Goal: Transaction & Acquisition: Book appointment/travel/reservation

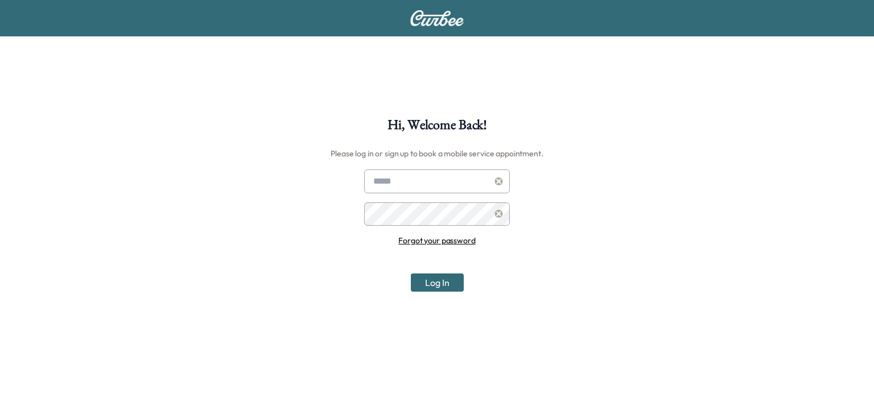
click at [401, 184] on input "text" at bounding box center [437, 182] width 146 height 24
type input "**********"
click at [445, 285] on button "Log In" at bounding box center [437, 283] width 53 height 18
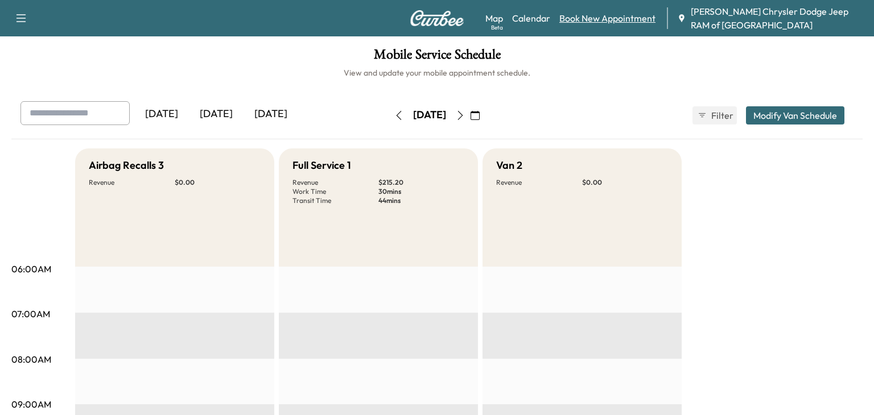
click at [578, 11] on link "Book New Appointment" at bounding box center [607, 18] width 96 height 14
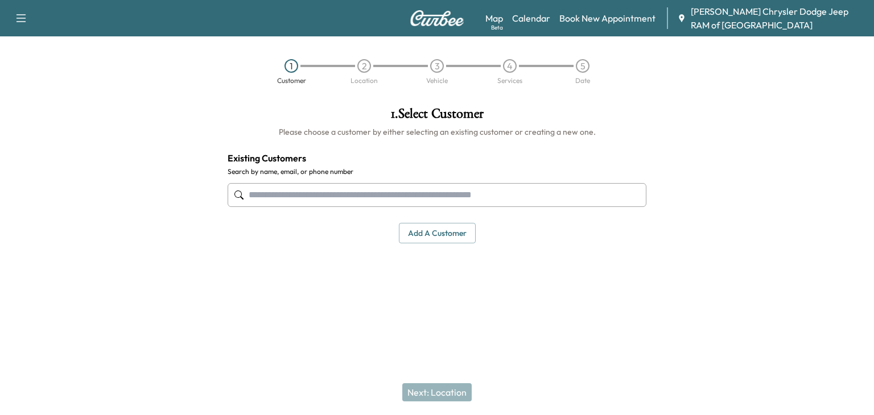
click at [294, 192] on input "text" at bounding box center [437, 195] width 419 height 24
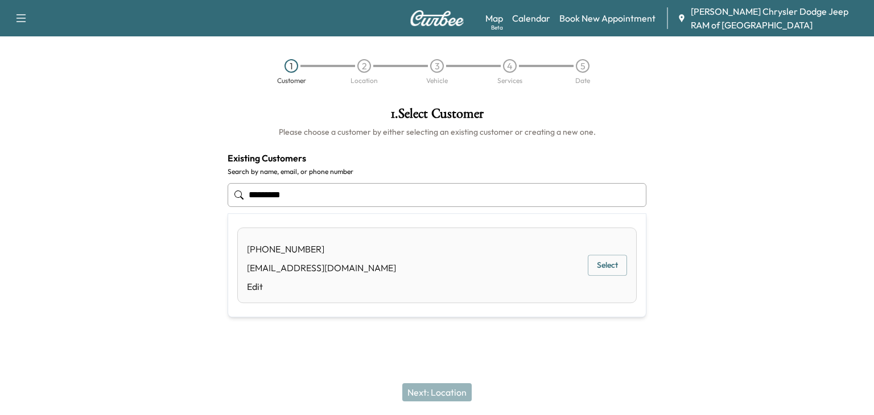
type input "**********"
click at [343, 257] on div "[PHONE_NUMBER] [EMAIL_ADDRESS][DOMAIN_NAME] Edit" at bounding box center [321, 265] width 149 height 56
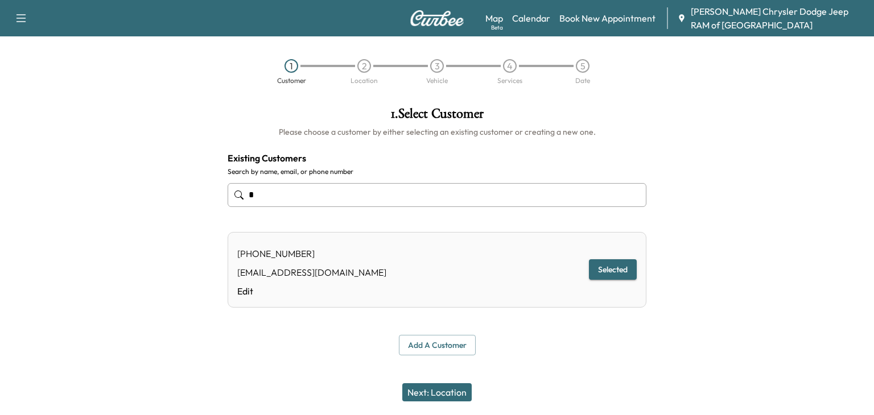
click at [600, 268] on button "Selected" at bounding box center [613, 270] width 48 height 21
click at [606, 264] on button "Selected" at bounding box center [613, 270] width 48 height 21
click at [430, 399] on button "Next: Location" at bounding box center [436, 393] width 69 height 18
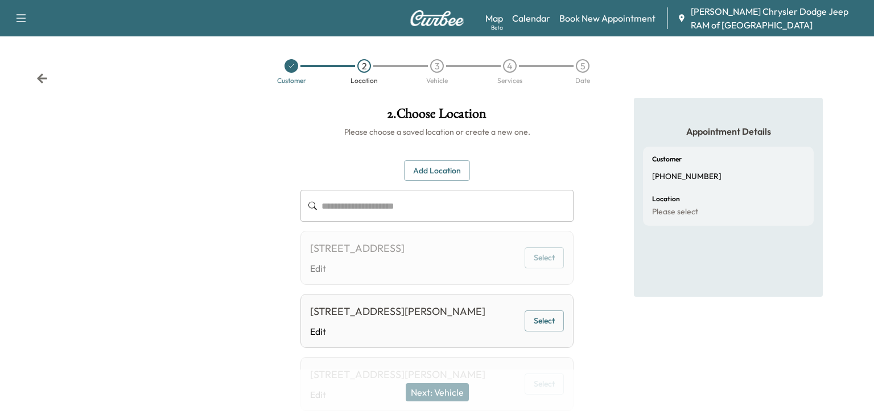
click at [429, 176] on button "Add Location" at bounding box center [437, 170] width 66 height 21
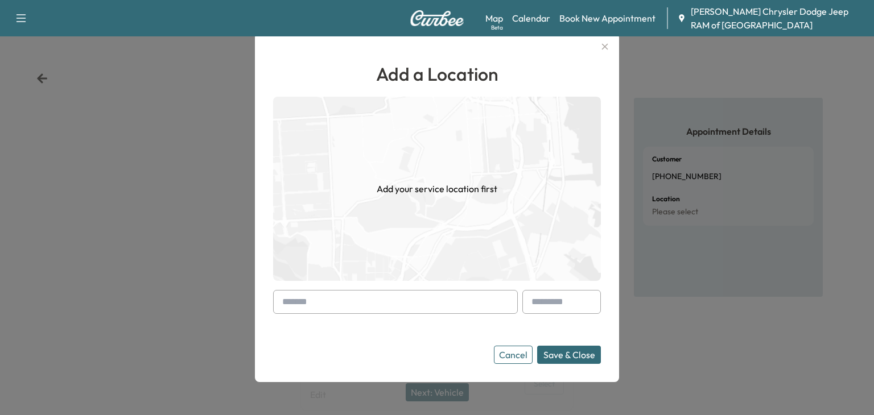
click at [603, 51] on icon "button" at bounding box center [605, 47] width 14 height 14
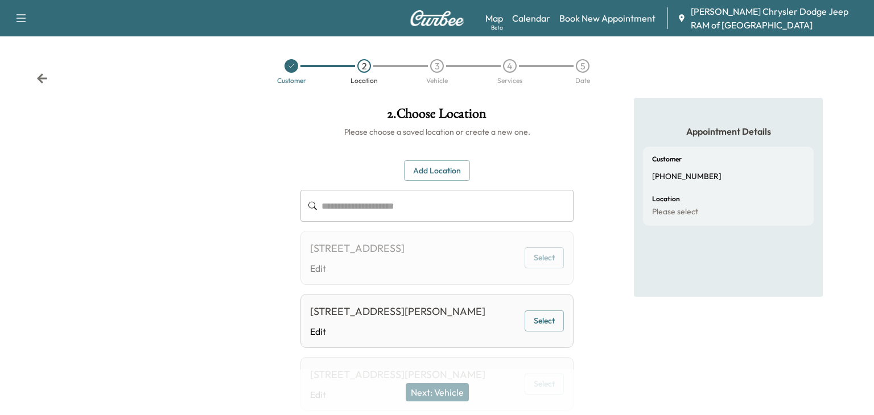
click at [432, 166] on button "Add Location" at bounding box center [437, 170] width 66 height 21
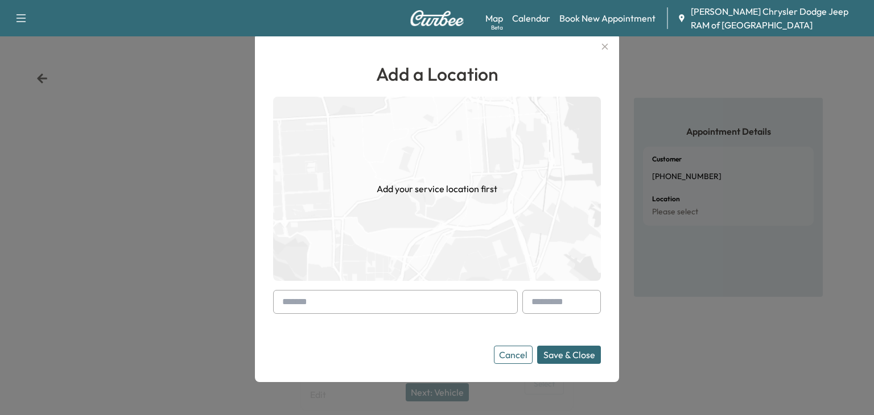
click at [307, 292] on input "text" at bounding box center [395, 302] width 245 height 24
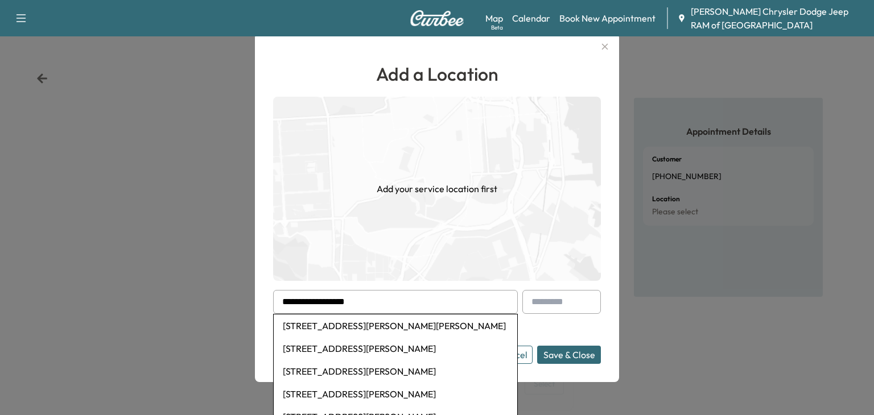
click at [333, 323] on li "[STREET_ADDRESS][PERSON_NAME][PERSON_NAME]" at bounding box center [396, 326] width 244 height 23
type input "**********"
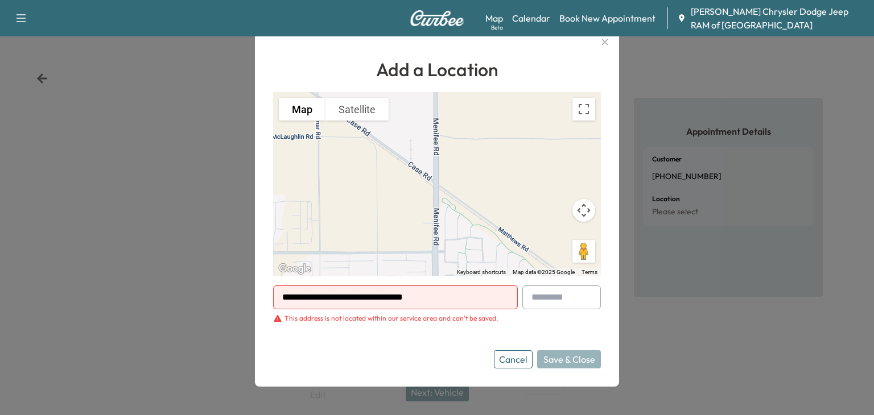
click at [520, 361] on button "Cancel" at bounding box center [513, 360] width 39 height 18
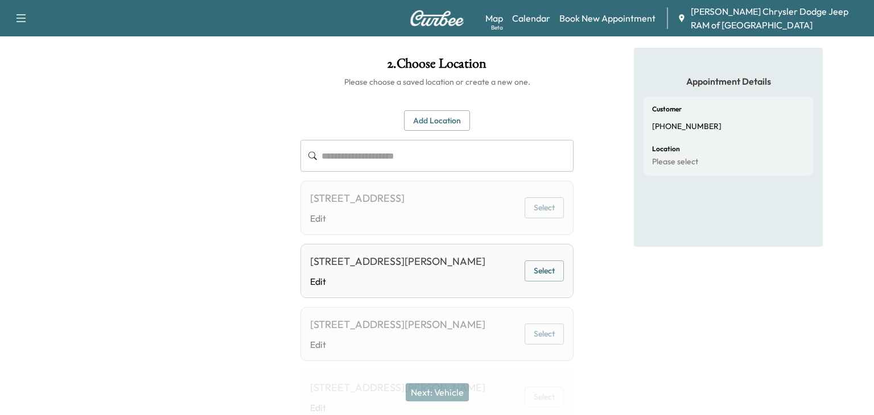
scroll to position [58, 0]
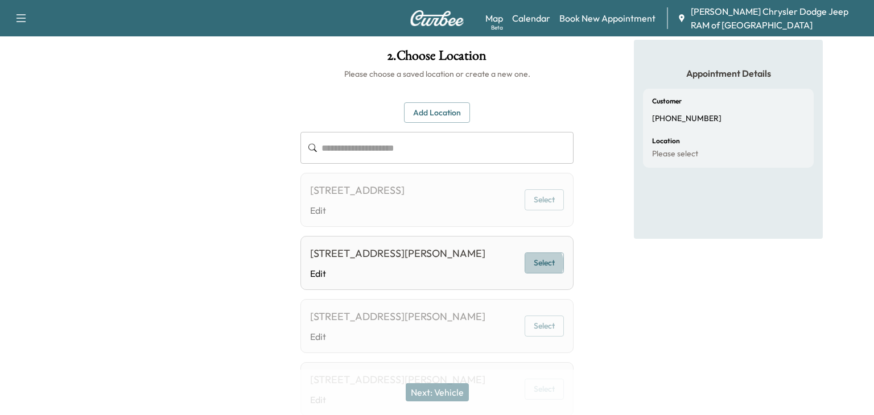
click at [543, 274] on button "Select" at bounding box center [544, 263] width 39 height 21
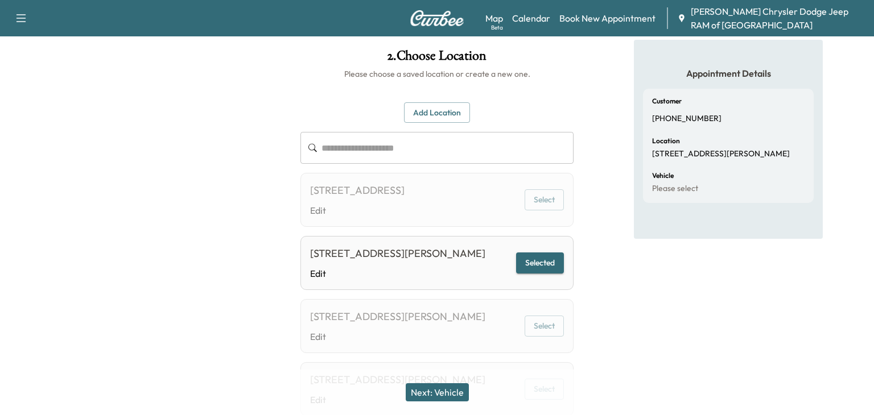
click at [442, 394] on button "Next: Vehicle" at bounding box center [437, 393] width 63 height 18
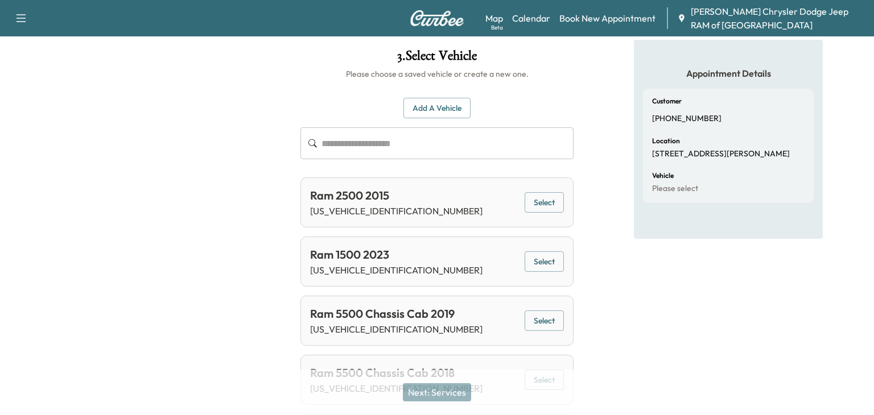
click at [355, 134] on input "text" at bounding box center [448, 143] width 252 height 32
paste input "**********"
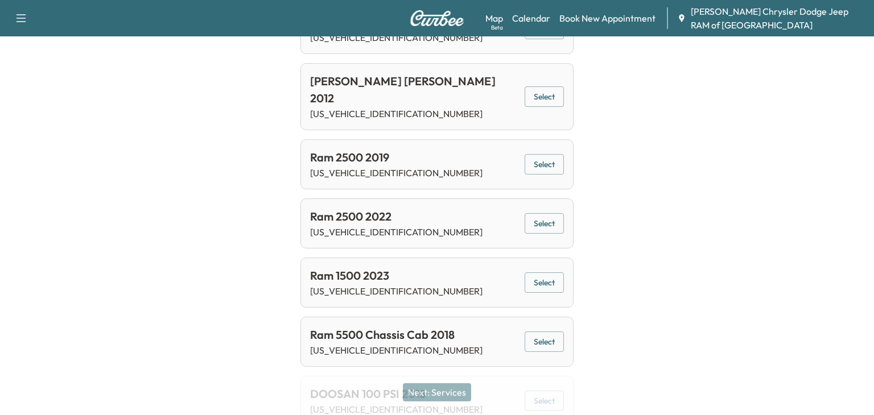
scroll to position [0, 0]
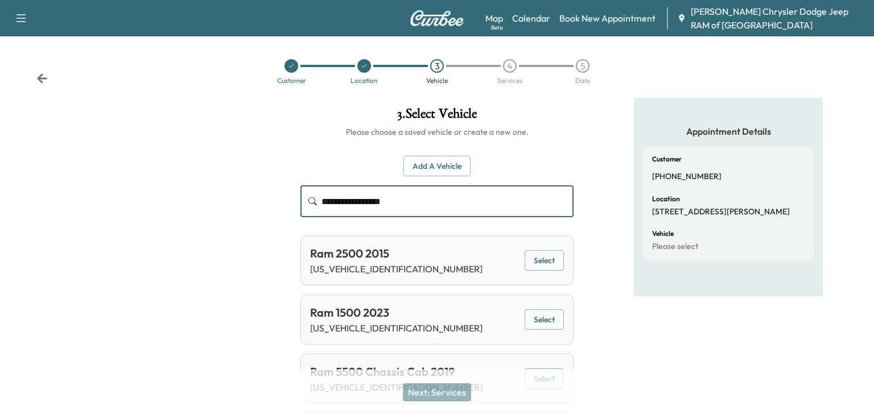
click at [435, 196] on input "**********" at bounding box center [448, 202] width 252 height 32
type input "**********"
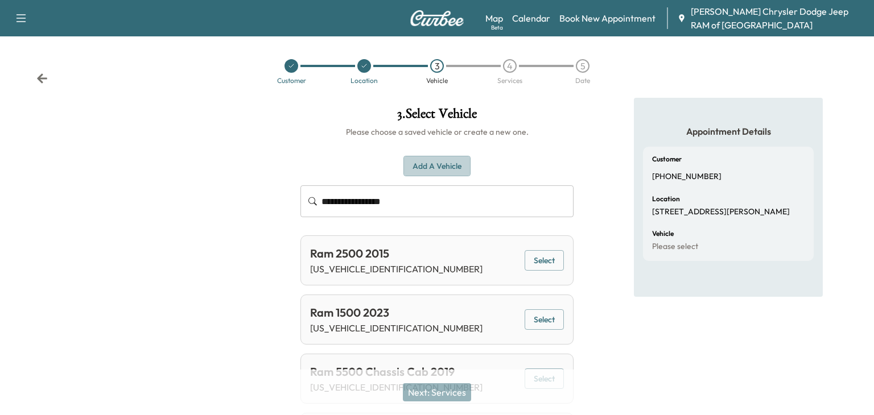
click at [448, 160] on button "Add a Vehicle" at bounding box center [437, 166] width 67 height 21
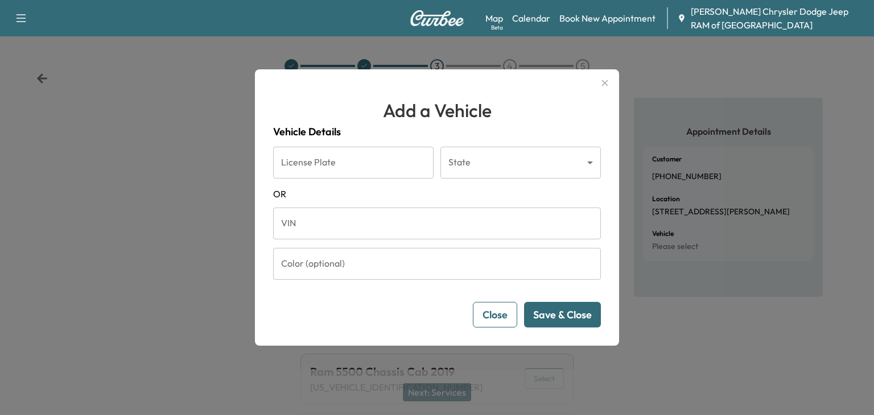
click at [362, 233] on input "VIN" at bounding box center [437, 224] width 328 height 32
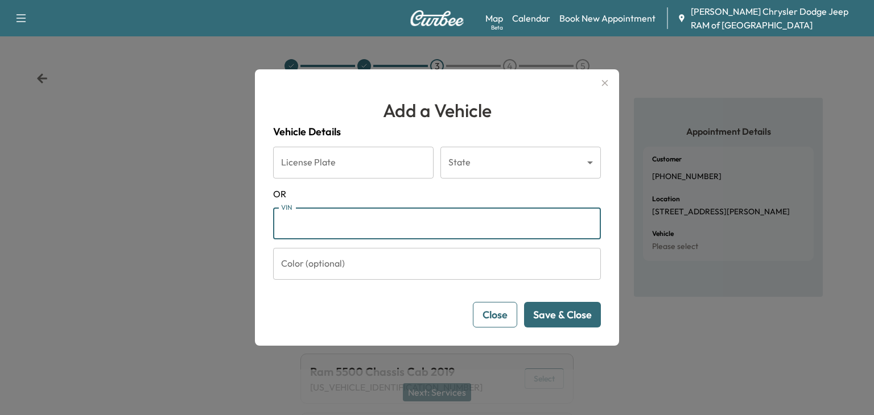
paste input "**********"
type input "**********"
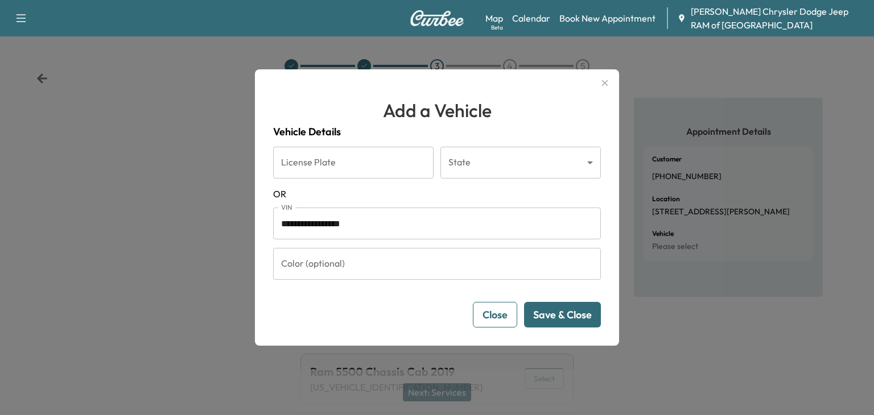
click at [375, 146] on div "**********" at bounding box center [437, 226] width 328 height 204
click at [328, 164] on input "License Plate" at bounding box center [353, 163] width 160 height 32
type input "*******"
click at [495, 155] on body "**********" at bounding box center [437, 207] width 874 height 415
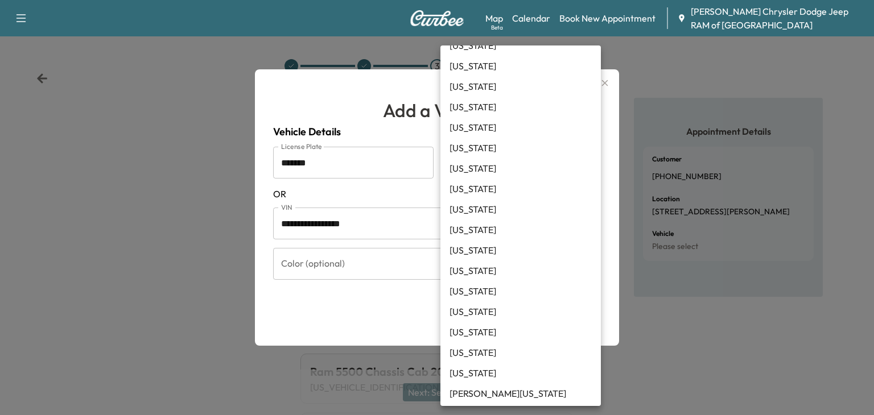
scroll to position [160, 0]
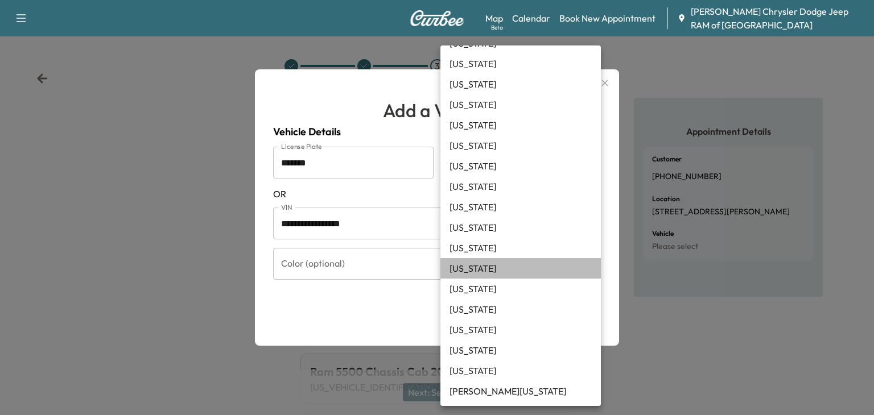
click at [489, 263] on li "[US_STATE]" at bounding box center [520, 268] width 160 height 20
type input "**"
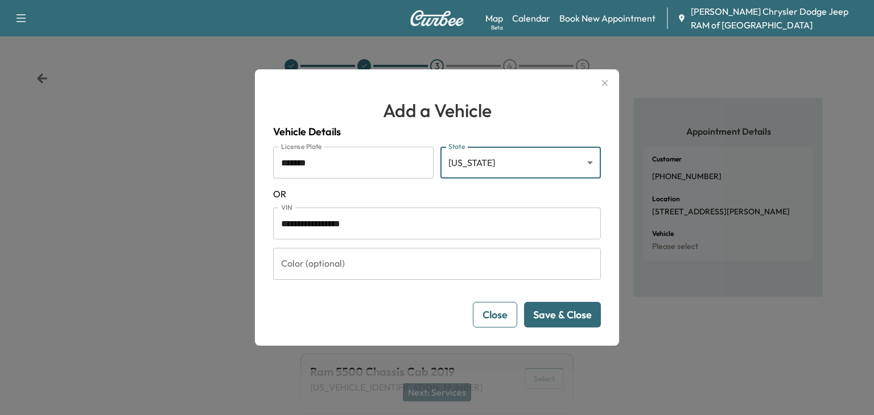
click at [554, 315] on button "Save & Close" at bounding box center [562, 315] width 77 height 26
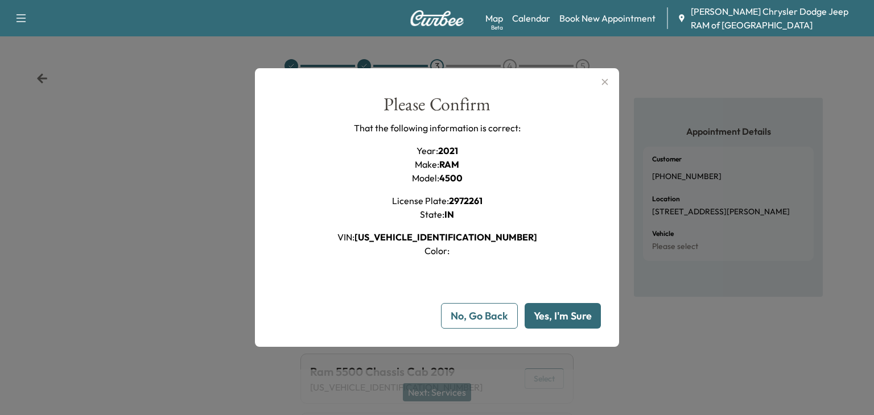
click at [554, 315] on button "Yes, I'm Sure" at bounding box center [563, 316] width 76 height 26
click at [504, 307] on button "No, Go Back" at bounding box center [479, 316] width 77 height 26
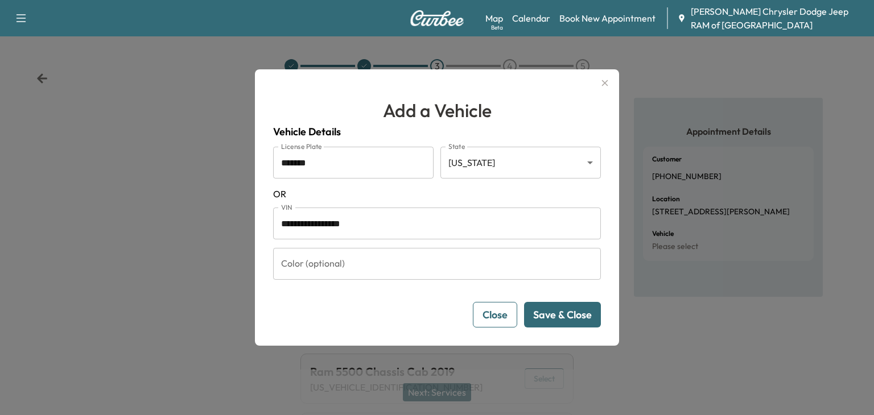
click at [504, 307] on button "Close" at bounding box center [495, 315] width 44 height 26
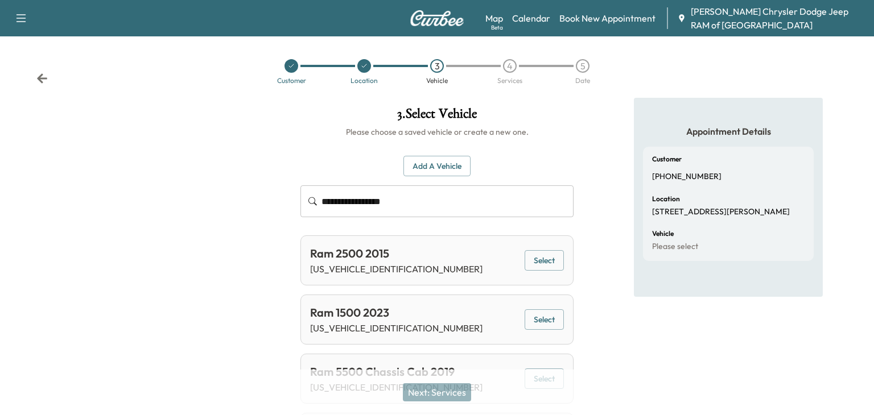
click at [439, 188] on input "**********" at bounding box center [448, 202] width 252 height 32
click at [451, 394] on div "Next: Services" at bounding box center [437, 393] width 874 height 46
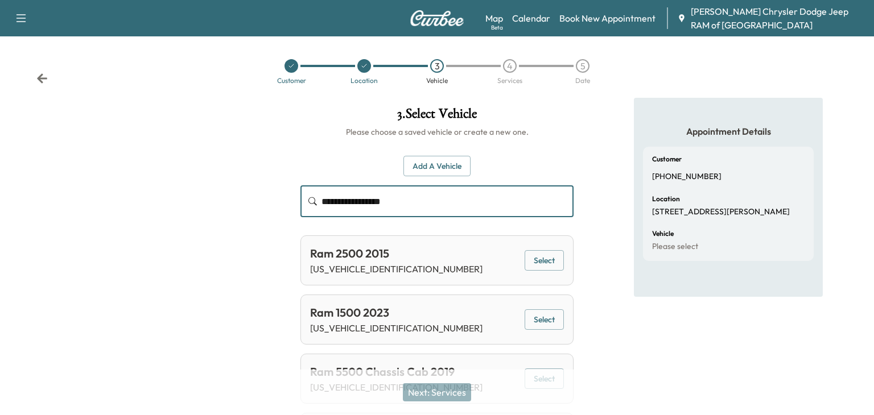
click at [421, 215] on input "**********" at bounding box center [448, 202] width 252 height 32
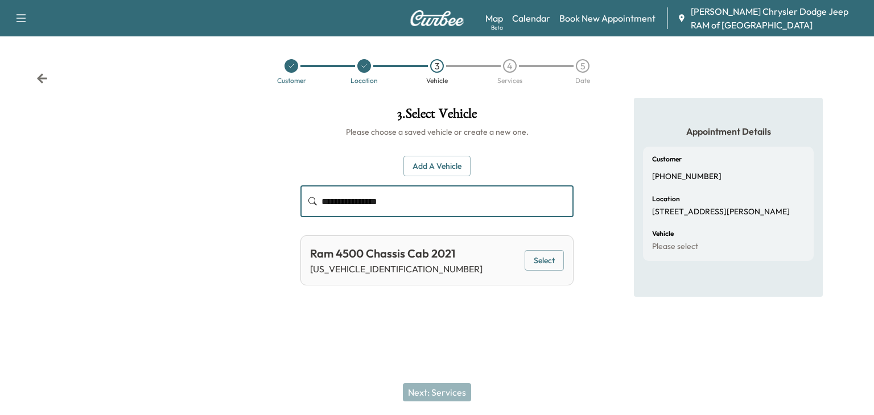
type input "**********"
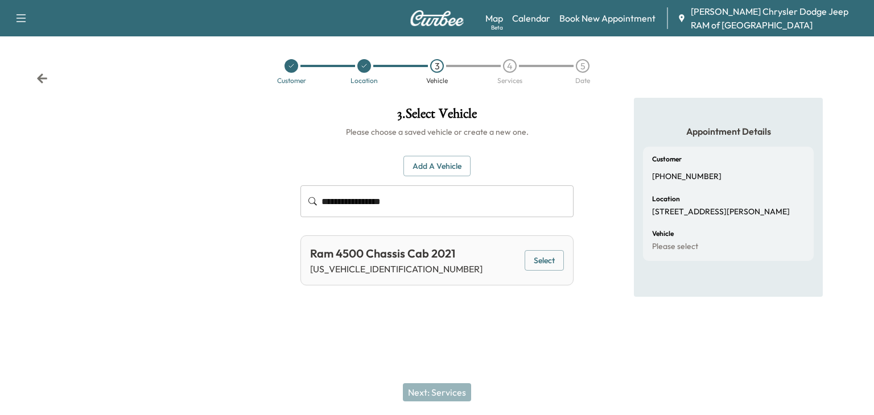
click at [453, 258] on div "Ram 4500 Chassis Cab 2021" at bounding box center [396, 253] width 172 height 17
click at [531, 258] on button "Select" at bounding box center [544, 260] width 39 height 21
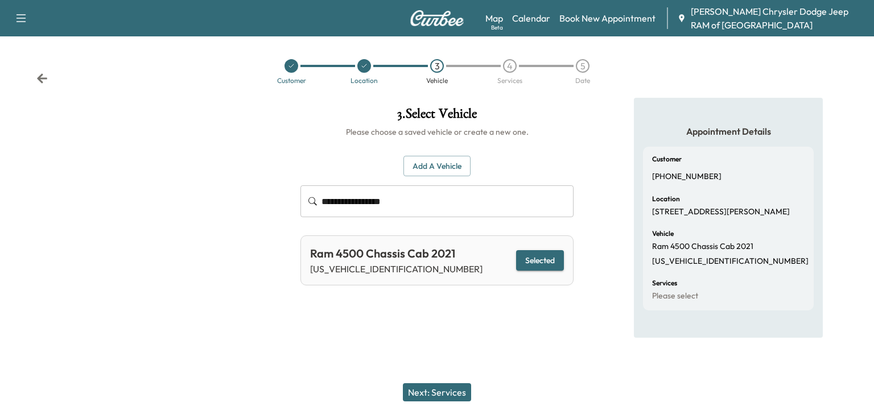
click at [435, 393] on button "Next: Services" at bounding box center [437, 393] width 68 height 18
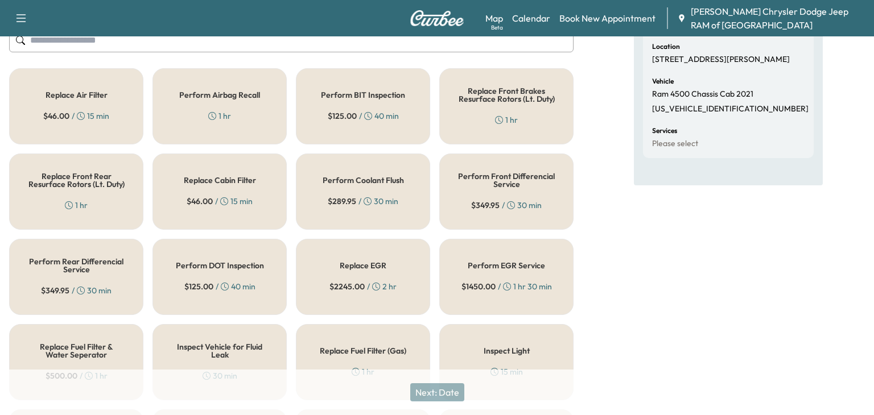
scroll to position [155, 0]
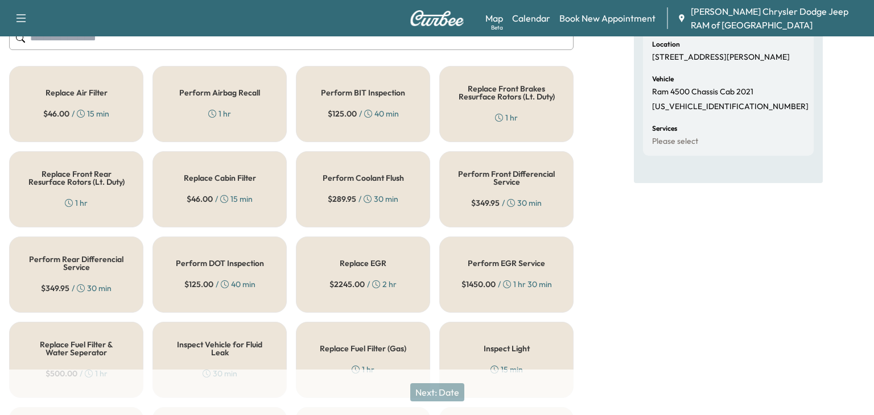
click at [71, 94] on h5 "Replace Air Filter" at bounding box center [77, 93] width 62 height 8
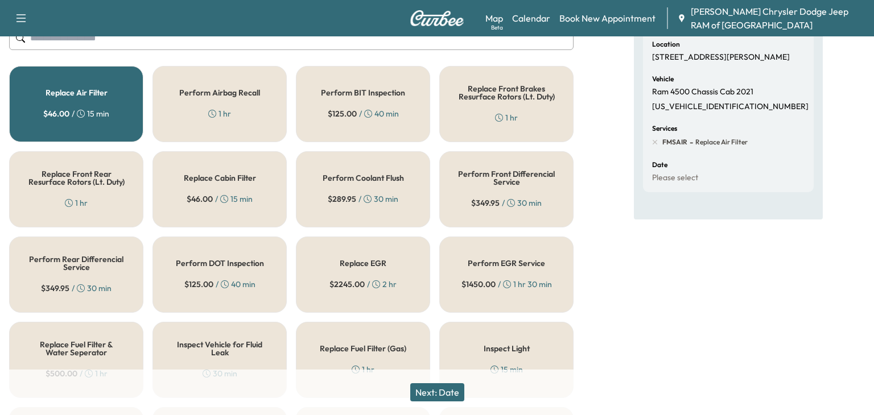
click at [196, 184] on div "Replace Cabin Filter $ 46.00 / 15 min" at bounding box center [220, 189] width 134 height 76
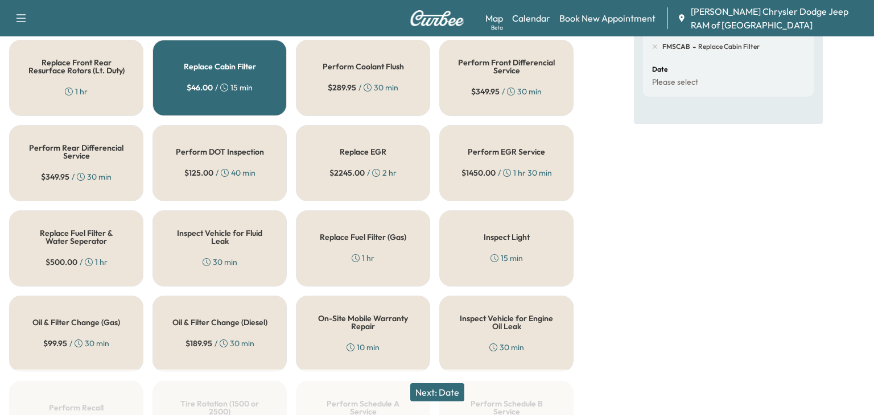
scroll to position [270, 0]
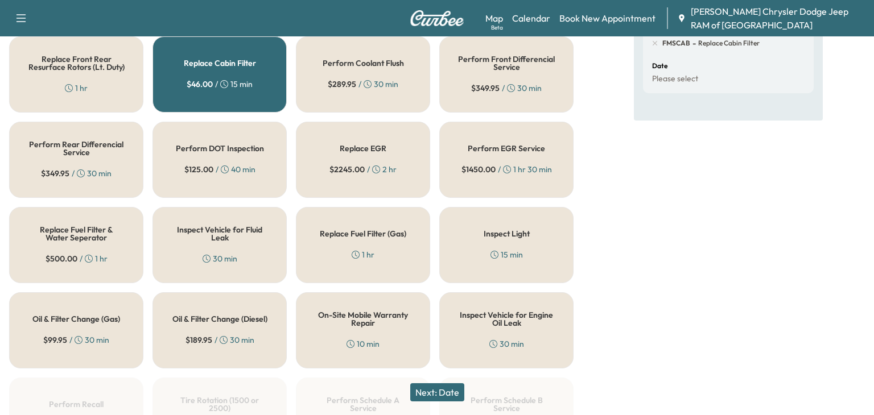
click at [83, 241] on h5 "Replace Fuel Filter & Water Seperator" at bounding box center [76, 234] width 97 height 16
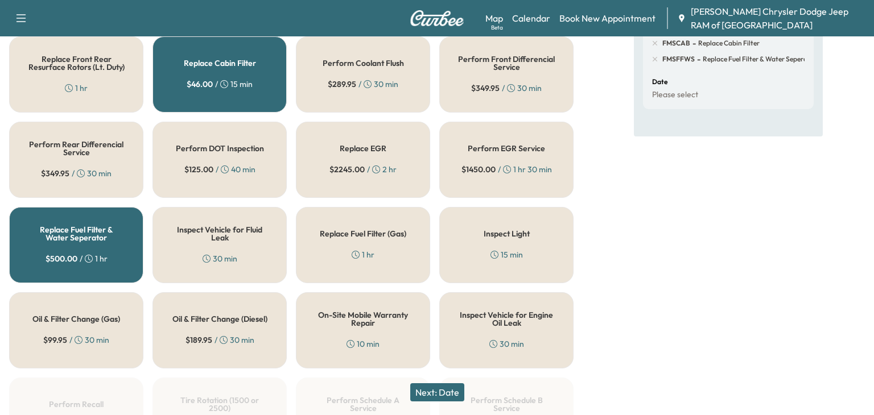
click at [242, 321] on h5 "Oil & Filter Change (Diesel)" at bounding box center [219, 319] width 95 height 8
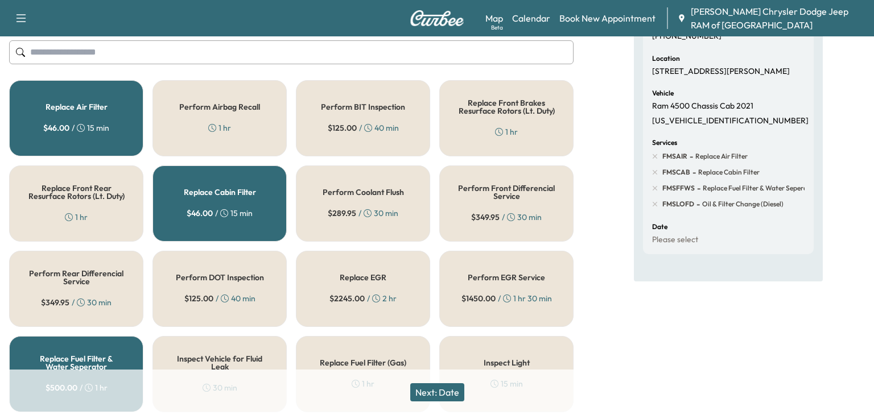
scroll to position [146, 0]
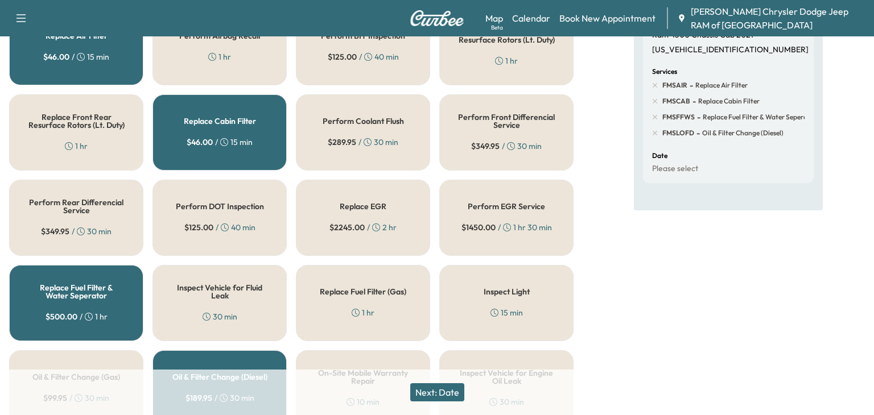
click at [443, 393] on button "Next: Date" at bounding box center [437, 393] width 54 height 18
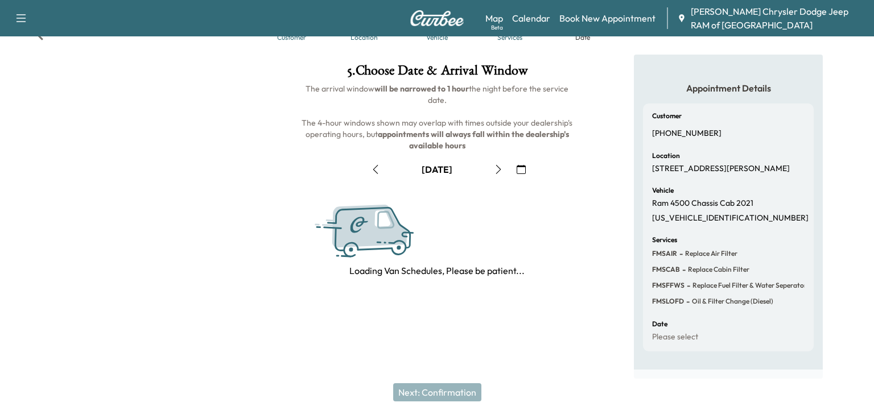
scroll to position [153, 0]
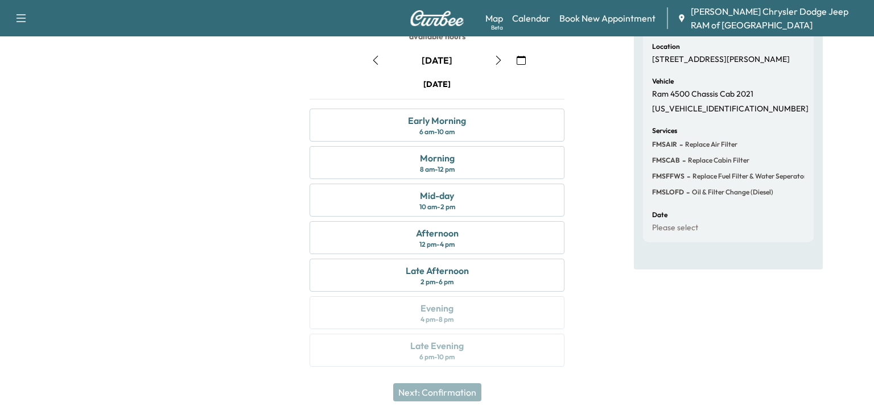
click at [376, 61] on icon "button" at bounding box center [375, 60] width 9 height 9
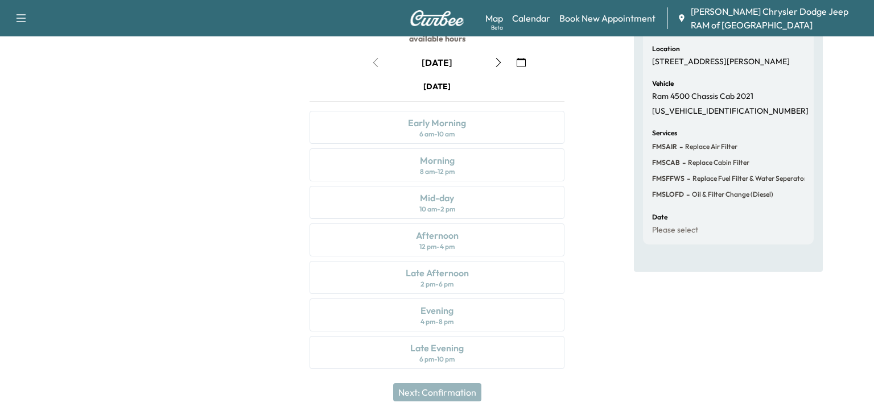
click at [430, 178] on div "[DATE] Early Morning 6 am - 10 am Morning 8 am - 12 pm Mid-day 10 am - 2 pm Aft…" at bounding box center [436, 227] width 273 height 293
click at [439, 218] on div "[DATE] Early Morning 6 am - 10 am Morning 8 am - 12 pm Mid-day 10 am - 2 pm Aft…" at bounding box center [436, 227] width 273 height 293
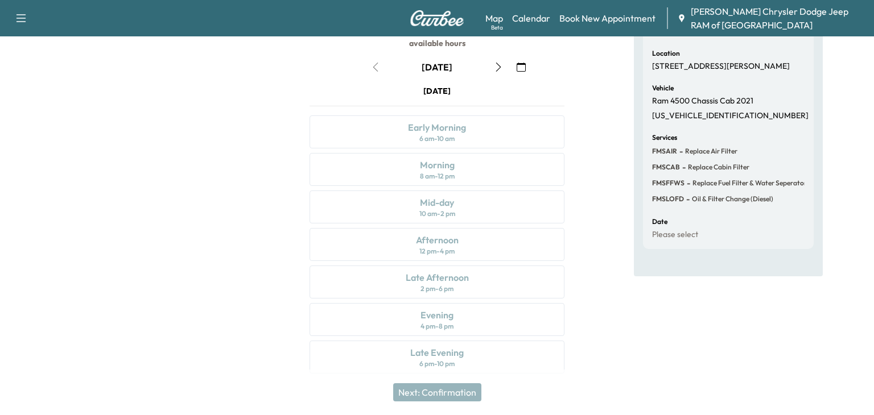
scroll to position [0, 0]
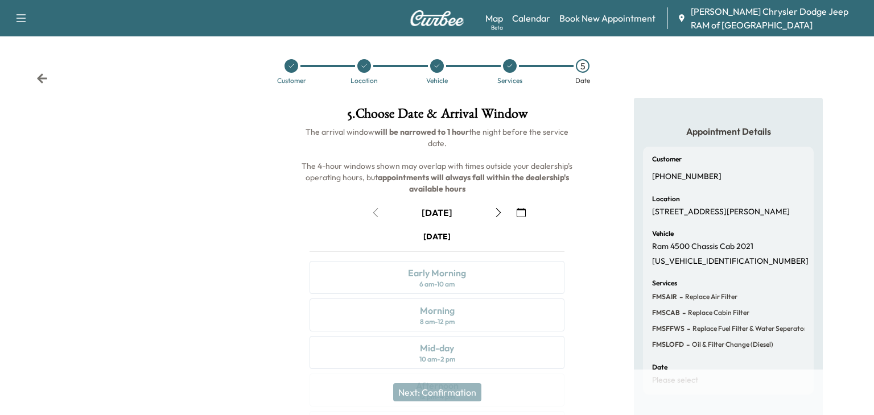
click at [494, 208] on icon "button" at bounding box center [498, 212] width 9 height 9
click at [381, 209] on button "button" at bounding box center [375, 213] width 19 height 18
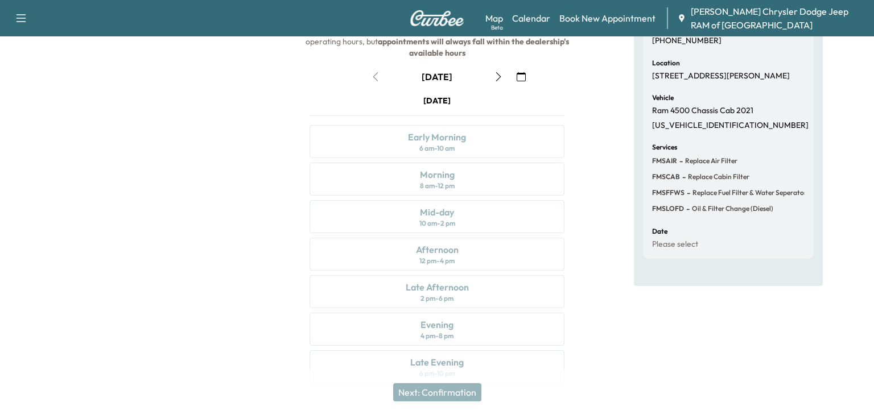
scroll to position [139, 0]
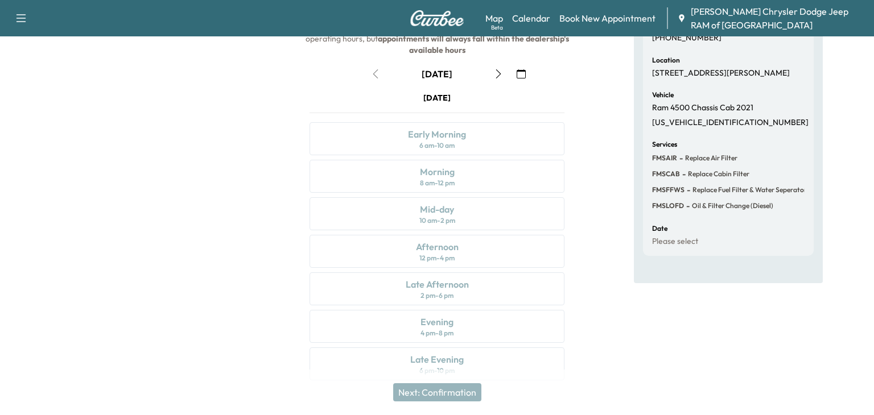
click at [437, 142] on div "[DATE] Early Morning 6 am - 10 am Morning 8 am - 12 pm Mid-day 10 am - 2 pm Aft…" at bounding box center [436, 238] width 273 height 293
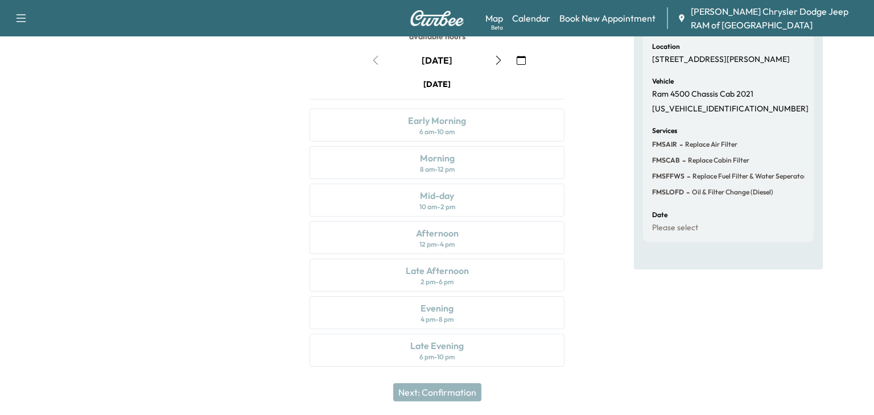
click at [425, 274] on div "[DATE] Early Morning 6 am - 10 am Morning 8 am - 12 pm Mid-day 10 am - 2 pm Aft…" at bounding box center [436, 225] width 273 height 293
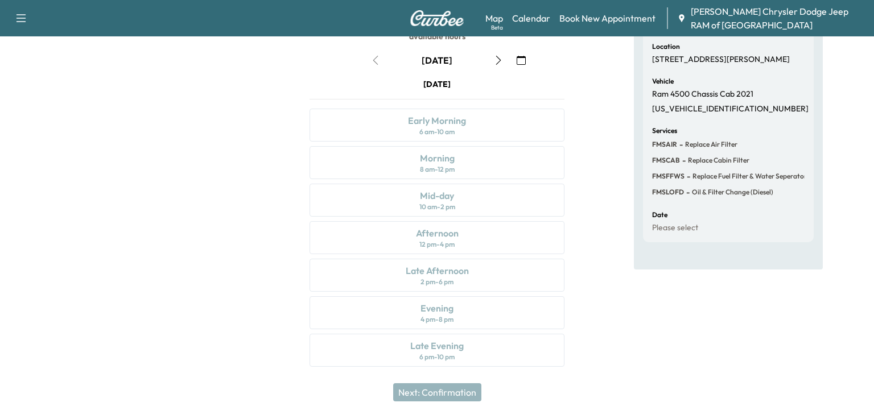
click at [421, 384] on div "Next: Confirmation" at bounding box center [437, 393] width 874 height 46
click at [430, 393] on div "Next: Confirmation" at bounding box center [437, 393] width 874 height 46
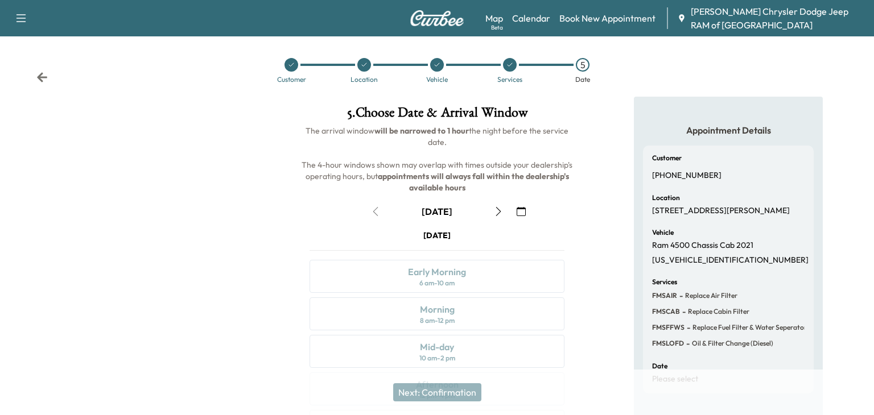
scroll to position [0, 0]
click at [517, 209] on icon "button" at bounding box center [521, 212] width 9 height 9
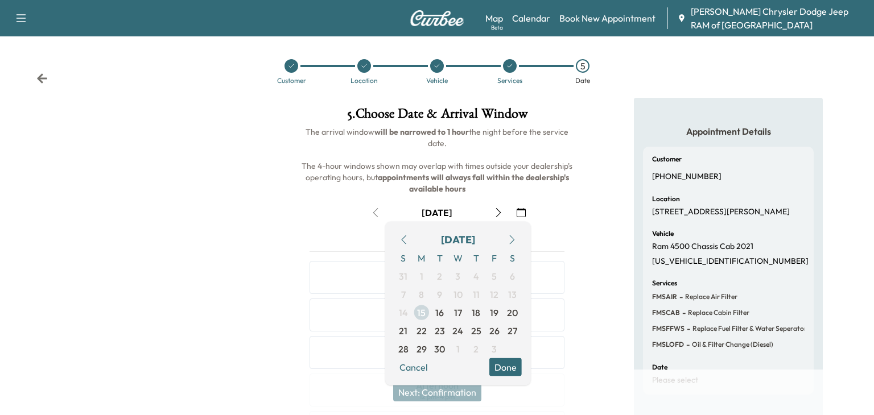
click at [423, 315] on span "15" at bounding box center [421, 313] width 9 height 14
click at [626, 316] on div "Appointment Details Customer [PHONE_NUMBER] Location [STREET_ADDRESS][PERSON_NA…" at bounding box center [728, 315] width 291 height 435
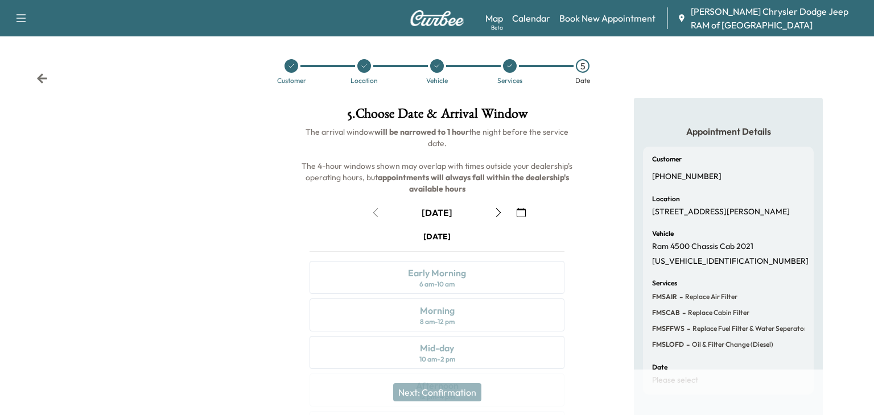
click at [493, 207] on button "button" at bounding box center [498, 213] width 19 height 18
click at [375, 209] on icon "button" at bounding box center [375, 212] width 9 height 9
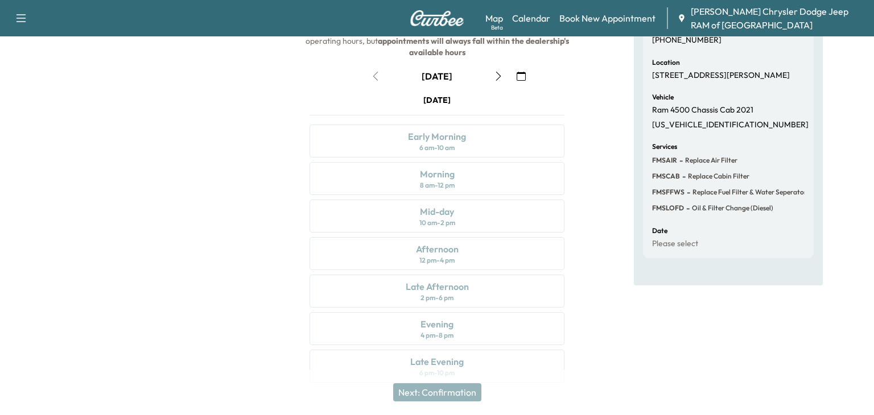
scroll to position [153, 0]
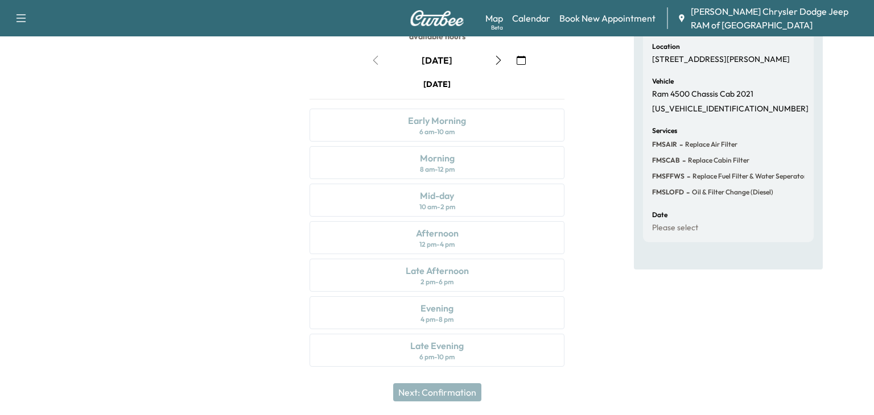
click at [432, 290] on div "[DATE] Early Morning 6 am - 10 am Morning 8 am - 12 pm Mid-day 10 am - 2 pm Aft…" at bounding box center [436, 225] width 273 height 293
click at [451, 297] on div "[DATE] Early Morning 6 am - 10 am Morning 8 am - 12 pm Mid-day 10 am - 2 pm Aft…" at bounding box center [436, 225] width 273 height 293
click at [705, 229] on div "Date Please select" at bounding box center [728, 223] width 153 height 22
click at [659, 242] on div "Customer [PHONE_NUMBER] Location [STREET_ADDRESS][PERSON_NAME] Vehicle Ram 4500…" at bounding box center [728, 118] width 171 height 248
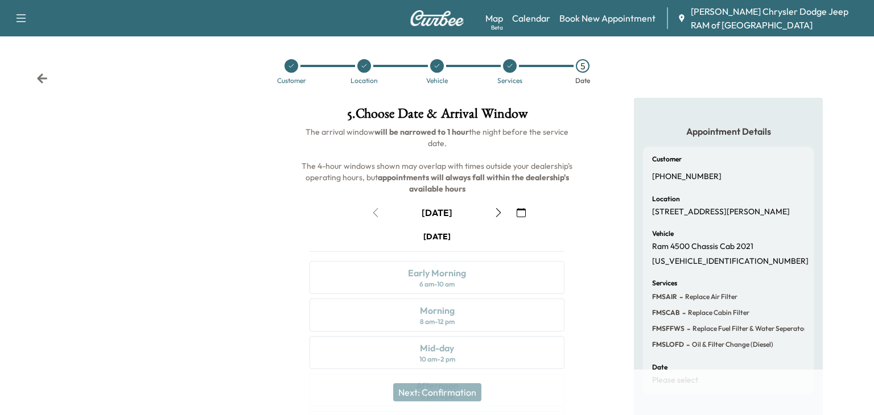
click at [500, 216] on icon "button" at bounding box center [498, 212] width 9 height 9
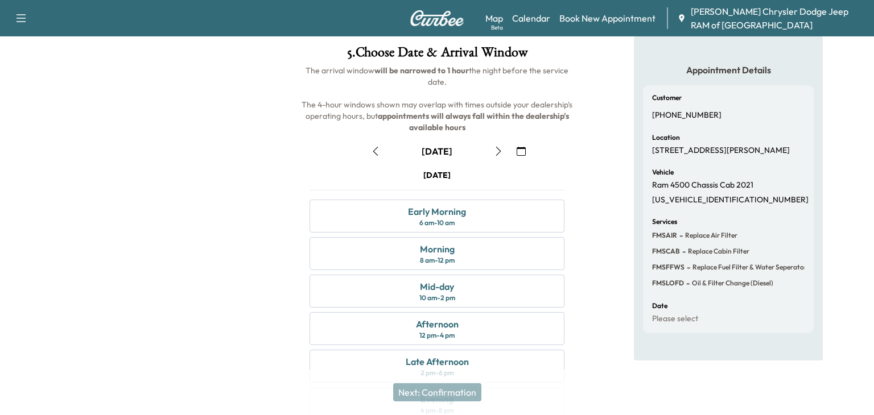
scroll to position [65, 0]
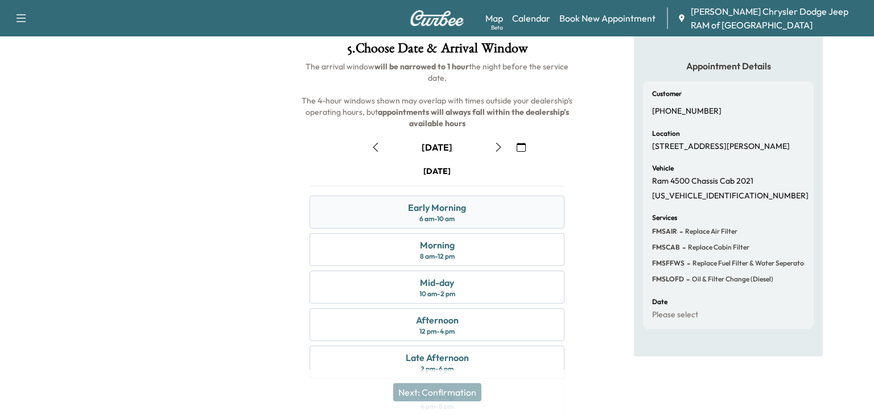
click at [449, 207] on div "Early Morning" at bounding box center [437, 208] width 58 height 14
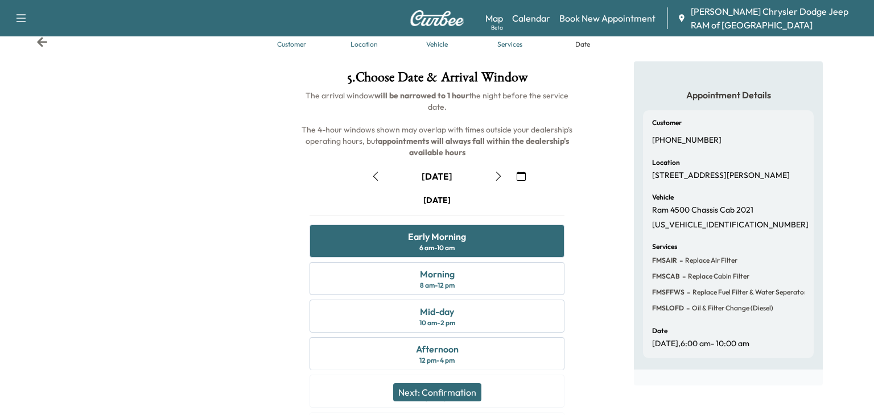
scroll to position [0, 0]
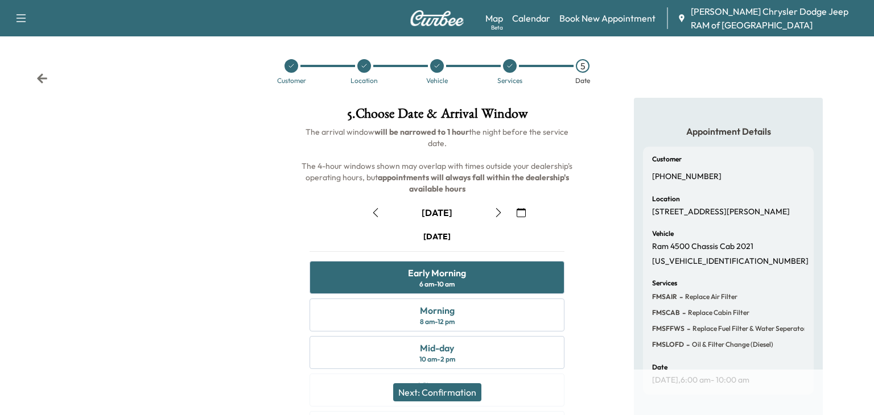
click at [374, 206] on button "button" at bounding box center [375, 213] width 19 height 18
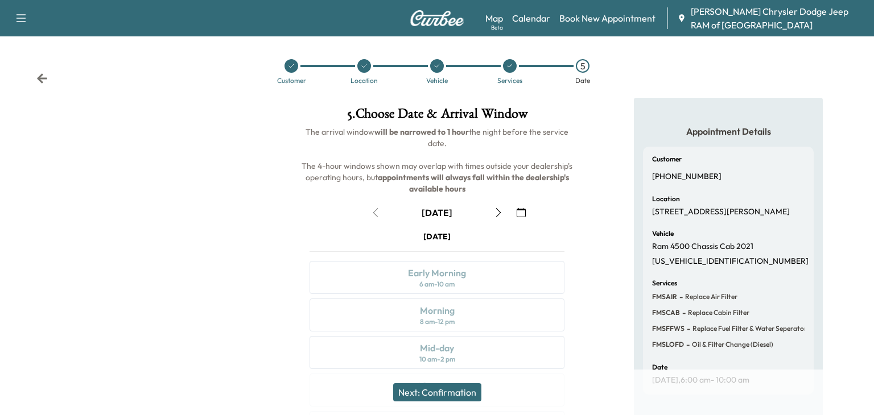
click at [495, 209] on icon "button" at bounding box center [498, 212] width 9 height 9
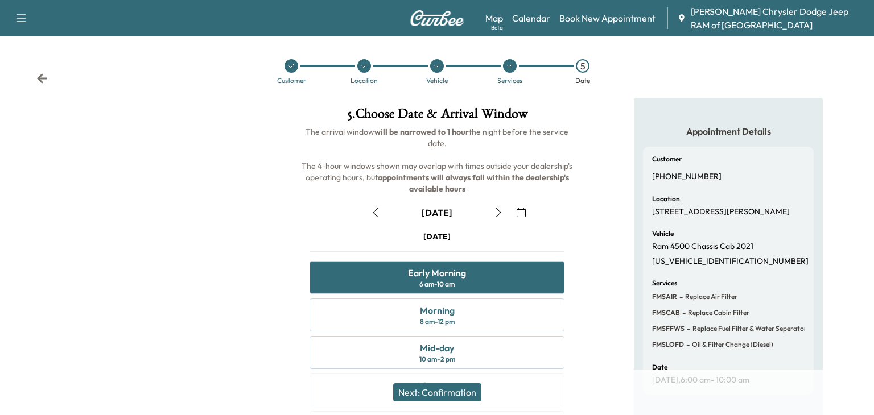
click at [447, 394] on button "Next: Confirmation" at bounding box center [437, 393] width 88 height 18
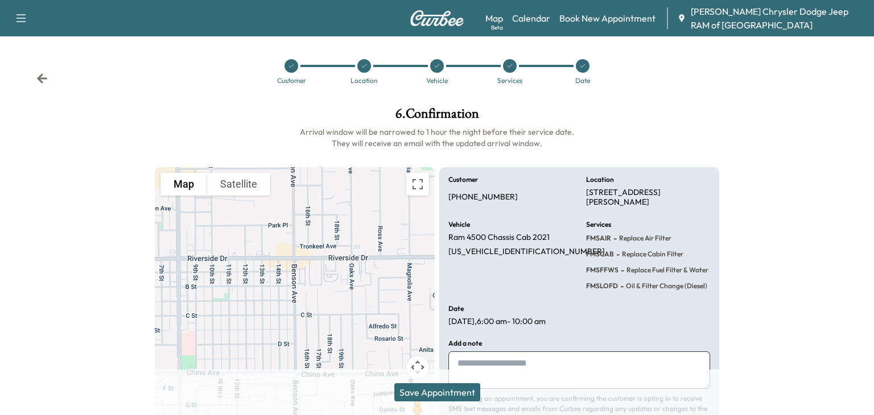
scroll to position [64, 0]
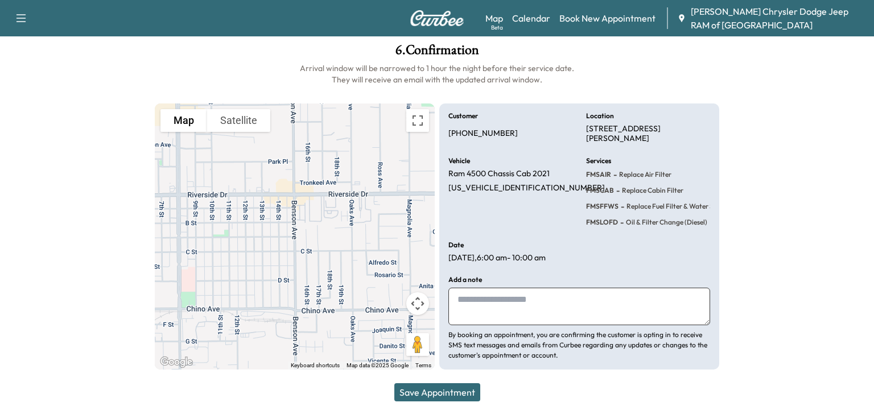
click at [447, 389] on button "Save Appointment" at bounding box center [437, 393] width 86 height 18
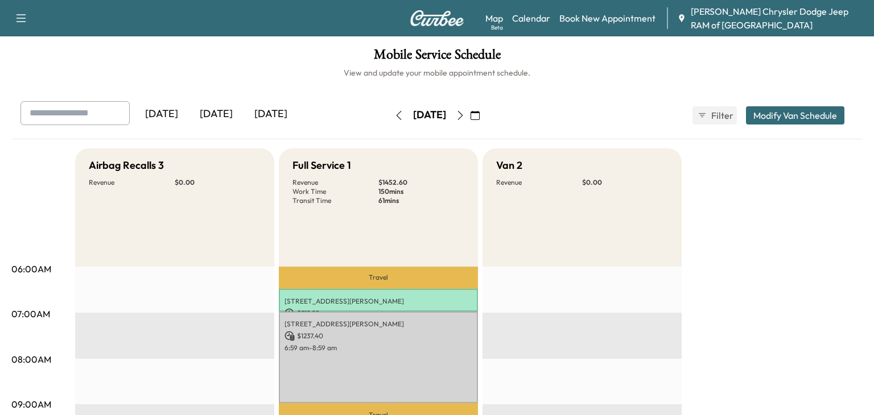
click at [802, 114] on button "Modify Van Schedule" at bounding box center [795, 115] width 98 height 18
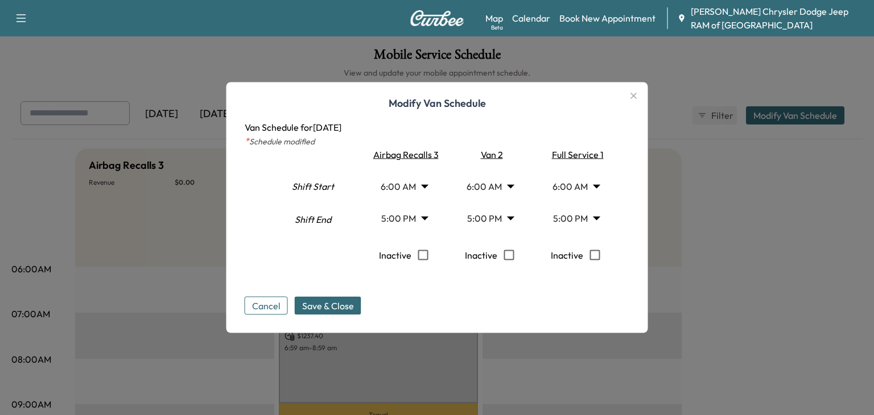
click at [596, 216] on body "Support Log Out Map Beta Calendar Book New Appointment [PERSON_NAME] Chrysler D…" at bounding box center [437, 207] width 874 height 415
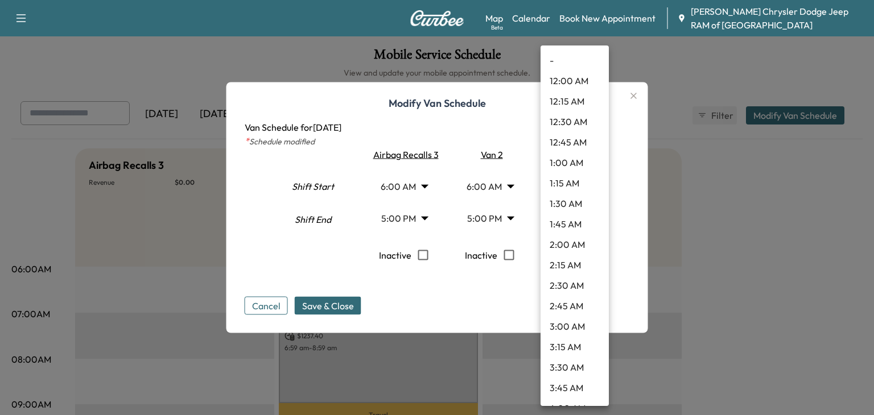
scroll to position [1248, 0]
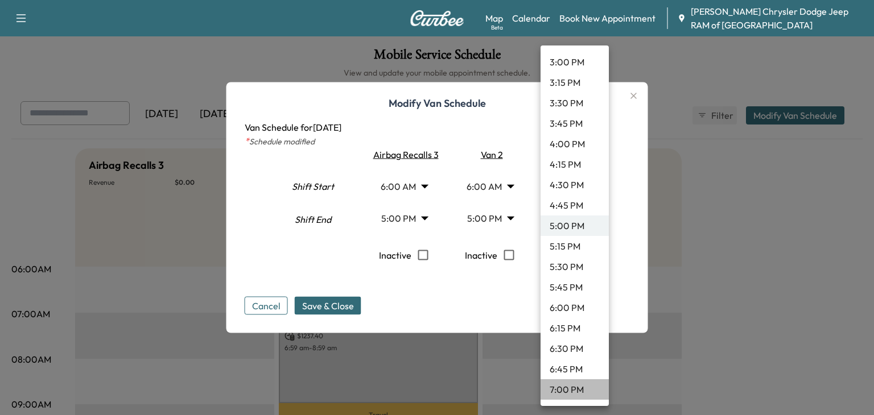
click at [563, 385] on li "7:00 PM" at bounding box center [575, 390] width 68 height 20
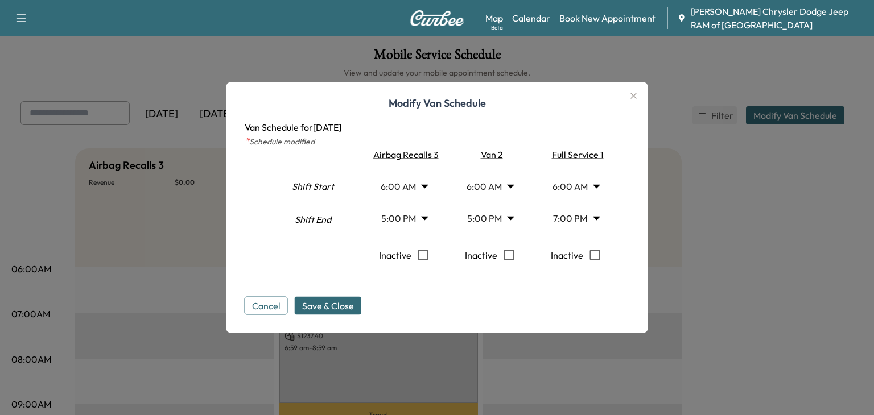
click at [599, 221] on body "Support Log Out Map Beta Calendar Book New Appointment [PERSON_NAME] Chrysler D…" at bounding box center [437, 207] width 874 height 415
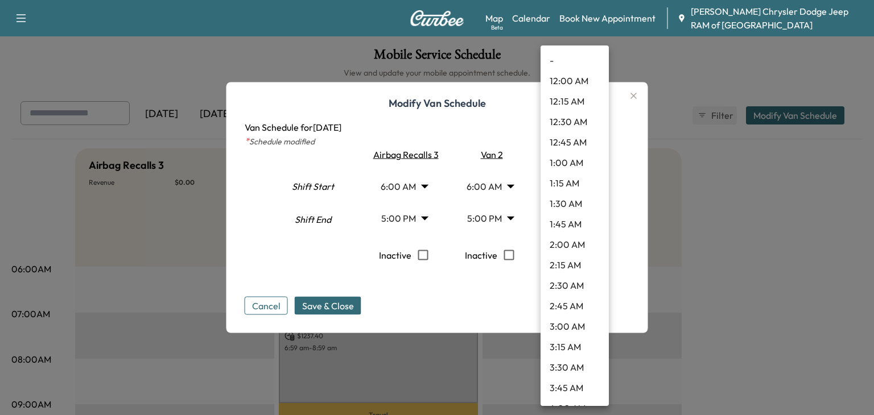
scroll to position [1412, 0]
click at [577, 377] on li "8:45 PM" at bounding box center [575, 369] width 68 height 20
type input "*****"
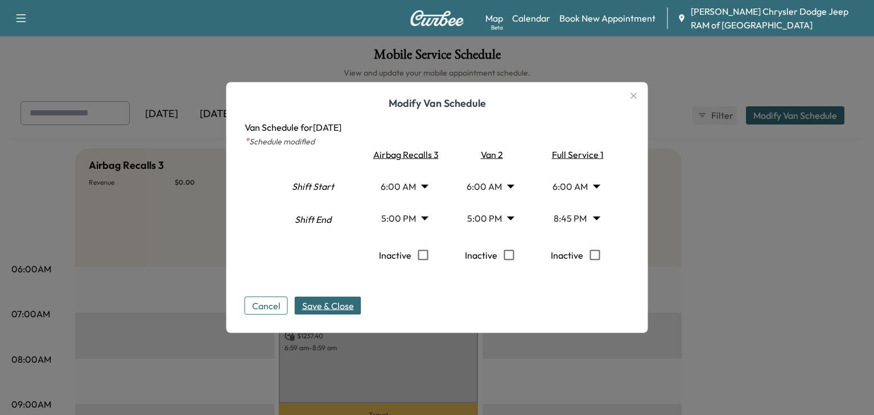
click at [329, 312] on button "Save & Close" at bounding box center [328, 306] width 67 height 18
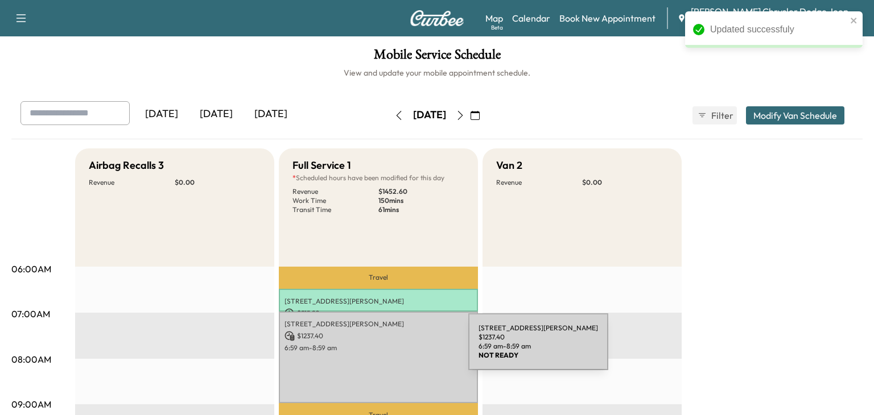
click at [383, 353] on div "[STREET_ADDRESS][PERSON_NAME] $ 1237.40 6:59 am - 8:59 am" at bounding box center [378, 358] width 199 height 92
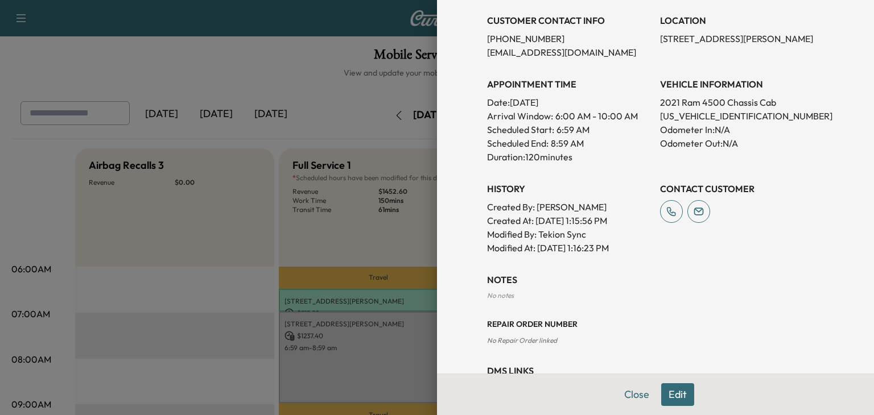
scroll to position [276, 0]
click at [681, 398] on button "Edit" at bounding box center [677, 395] width 33 height 23
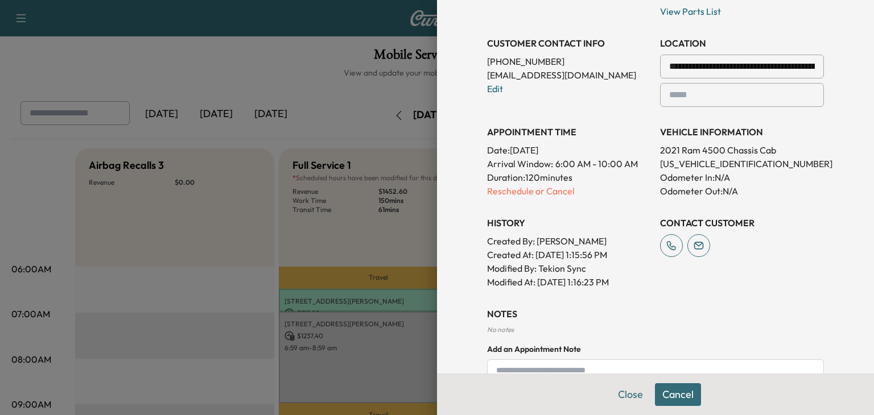
scroll to position [300, 0]
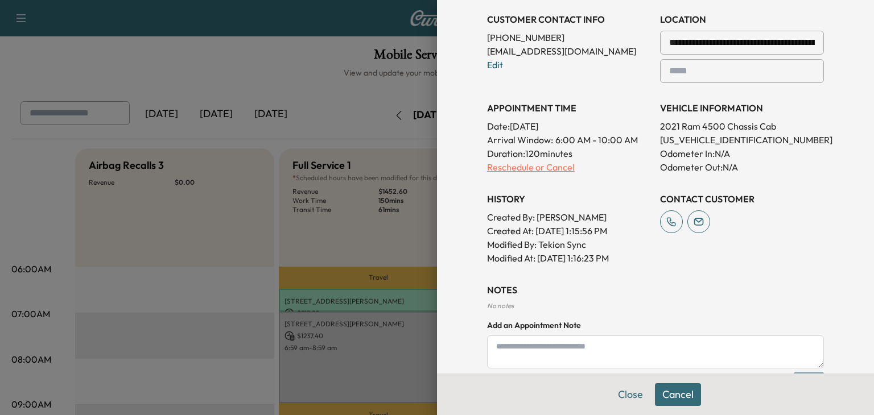
click at [514, 170] on p "Reschedule or Cancel" at bounding box center [569, 167] width 164 height 14
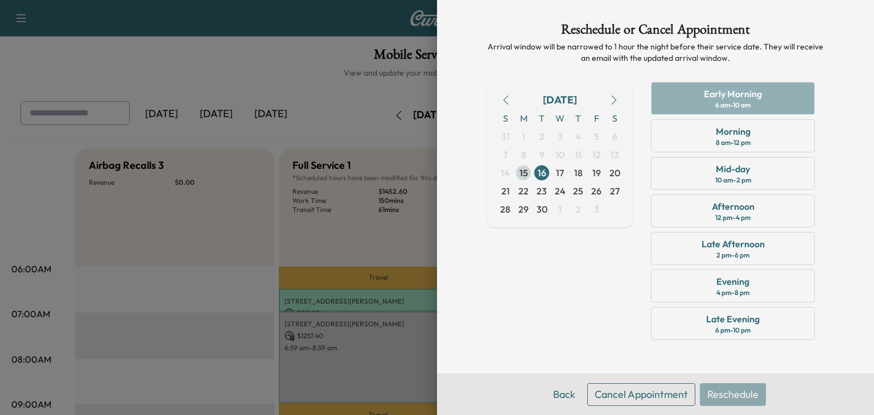
click at [522, 172] on span "15" at bounding box center [524, 173] width 9 height 14
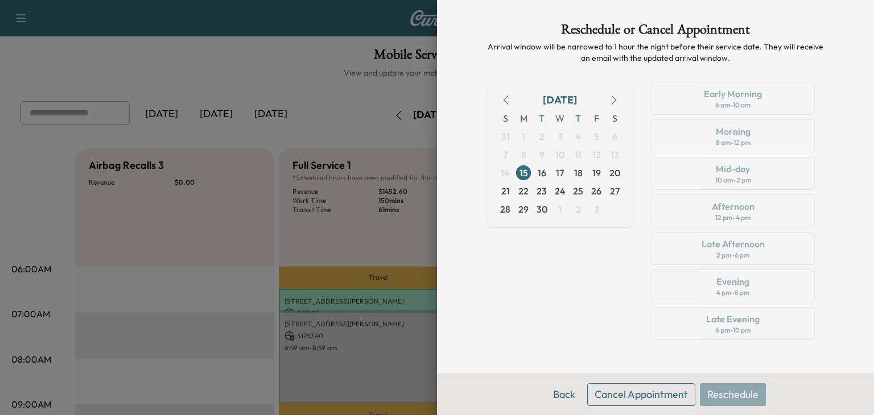
click at [699, 314] on div "Early Morning 6 am - 10 am Morning 8 am - 12 pm Mid-day 10 am - 2 pm Afternoon …" at bounding box center [733, 213] width 182 height 263
click at [707, 301] on div "Early Morning 6 am - 10 am Morning 8 am - 12 pm Mid-day 10 am - 2 pm Afternoon …" at bounding box center [733, 213] width 182 height 263
click at [536, 167] on span "16" at bounding box center [542, 173] width 18 height 18
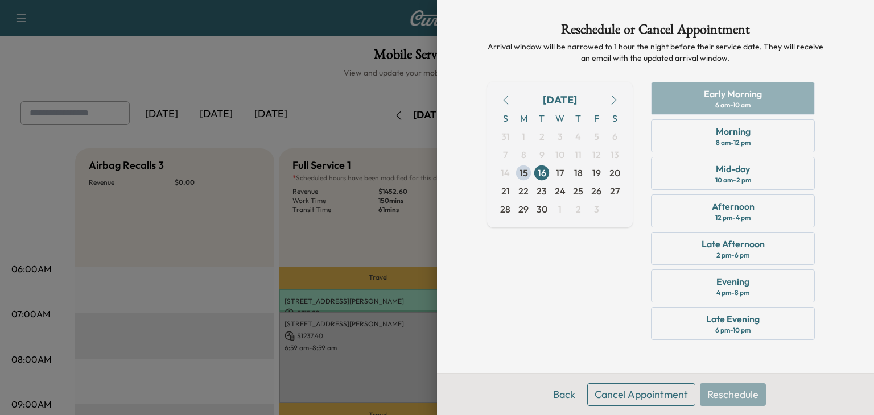
click at [569, 399] on button "Back" at bounding box center [564, 395] width 37 height 23
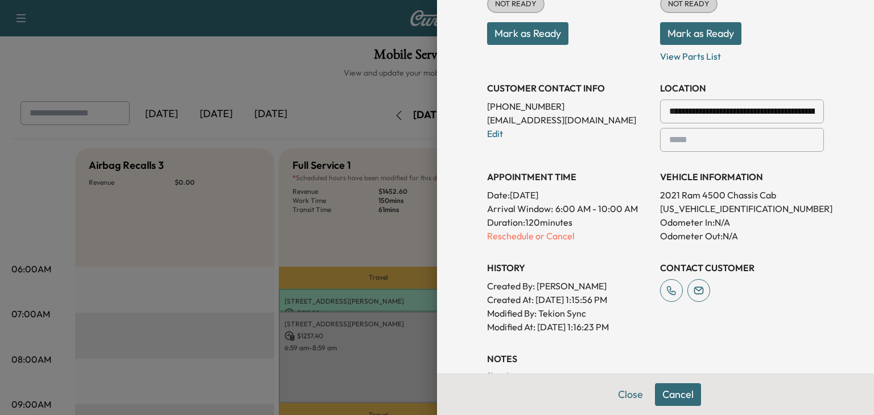
scroll to position [227, 0]
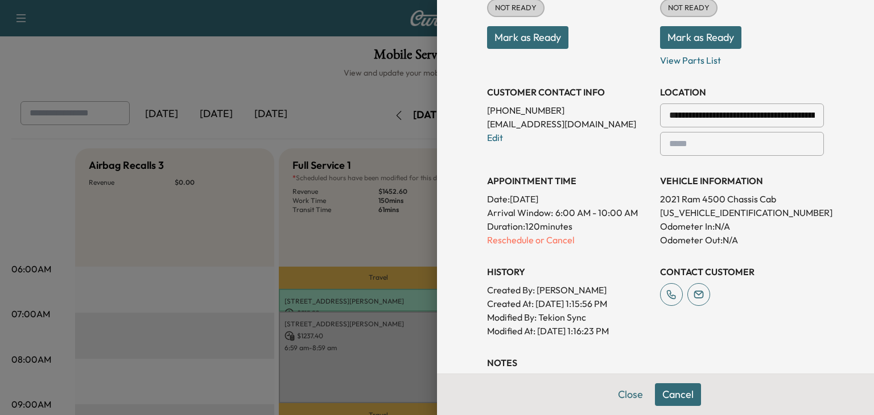
click at [722, 227] on p "Odometer In: N/A" at bounding box center [742, 227] width 164 height 14
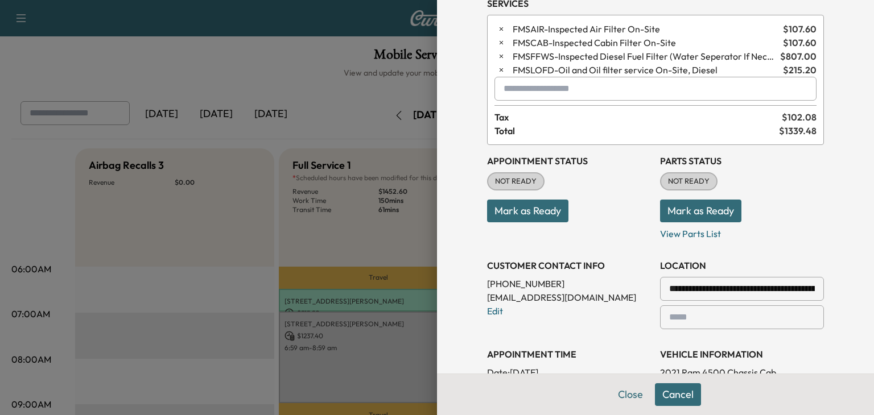
scroll to position [0, 0]
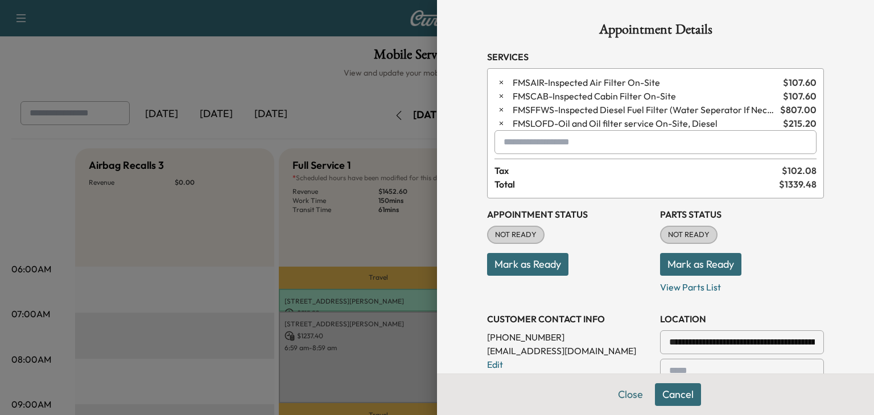
click at [542, 260] on button "Mark as Ready" at bounding box center [527, 264] width 81 height 23
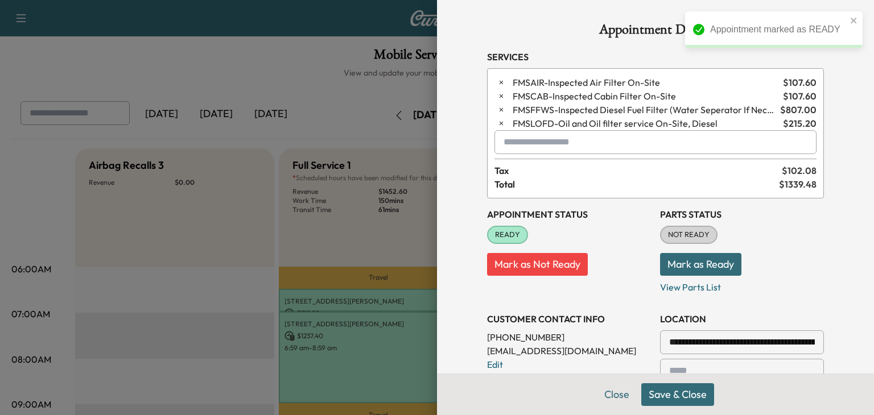
click at [709, 264] on button "Mark as Ready" at bounding box center [700, 264] width 81 height 23
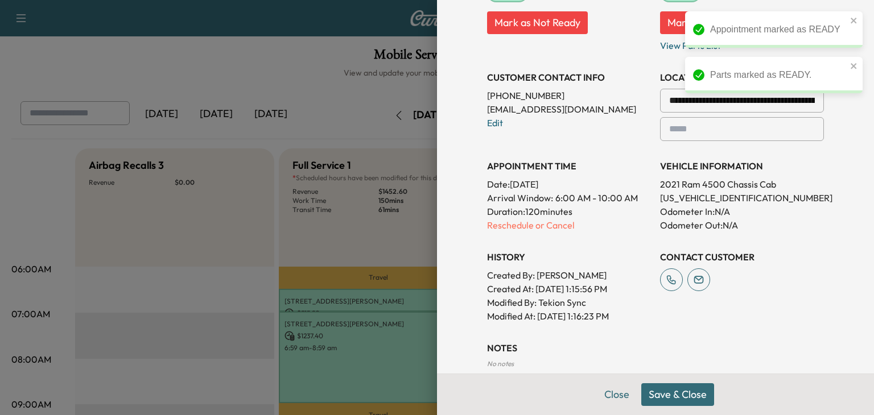
scroll to position [262, 0]
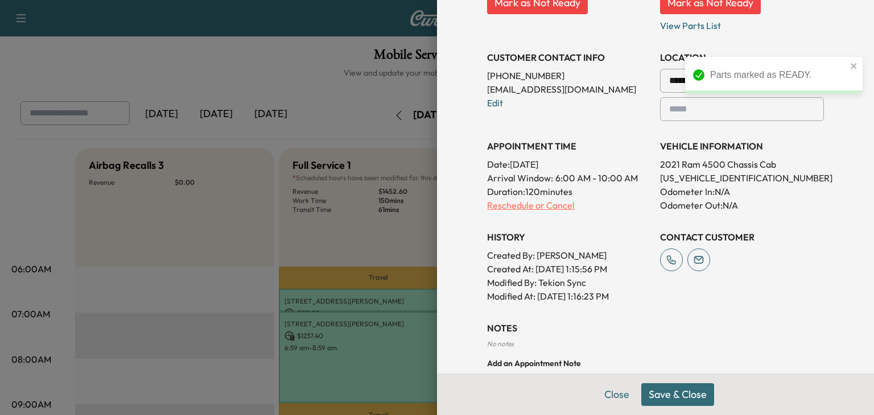
click at [511, 207] on p "Reschedule or Cancel" at bounding box center [569, 206] width 164 height 14
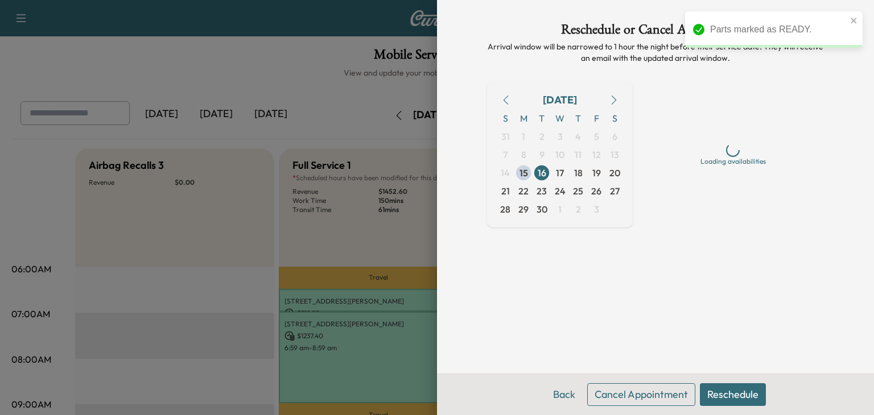
scroll to position [0, 0]
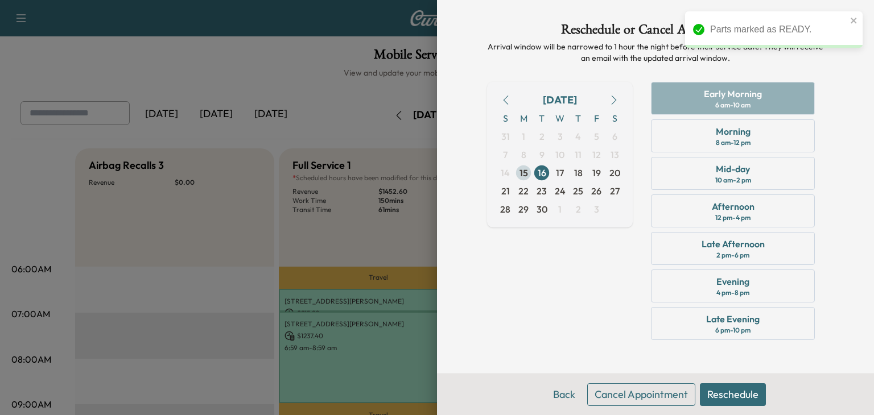
click at [520, 168] on span "15" at bounding box center [524, 173] width 9 height 14
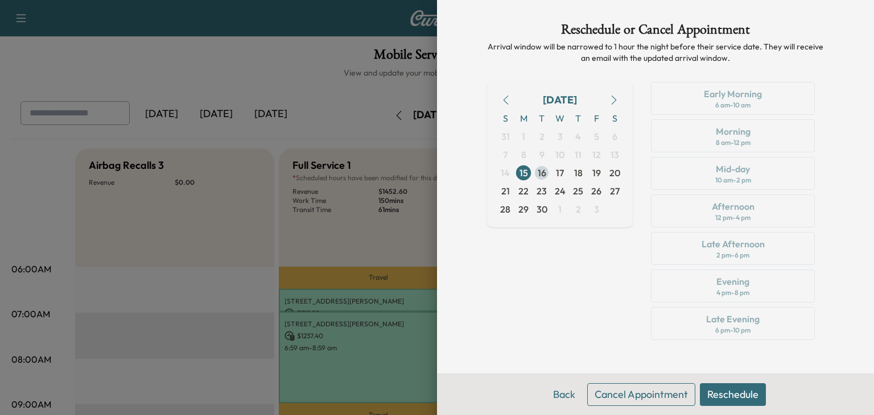
click at [538, 172] on span "16" at bounding box center [542, 173] width 9 height 14
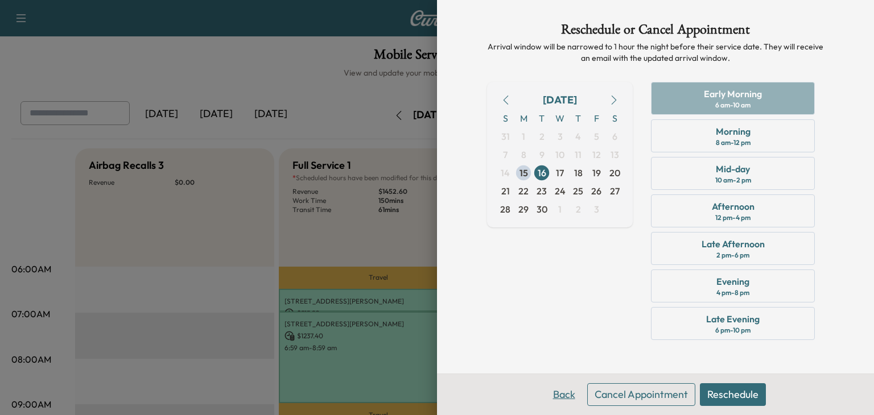
click at [562, 390] on button "Back" at bounding box center [564, 395] width 37 height 23
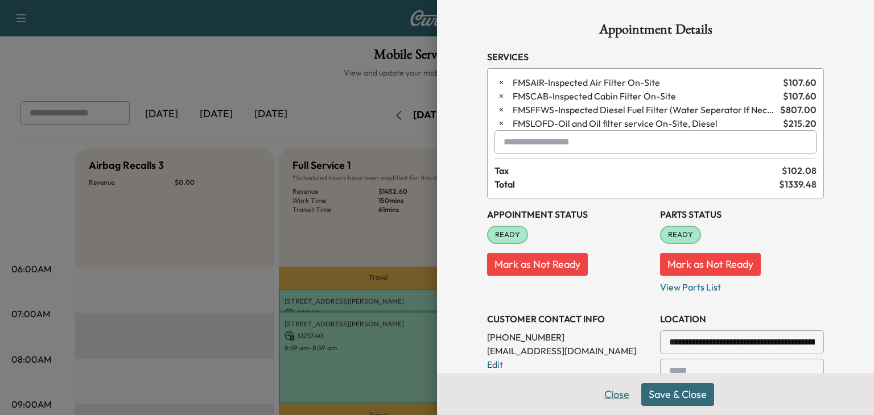
click at [612, 393] on button "Close" at bounding box center [617, 395] width 40 height 23
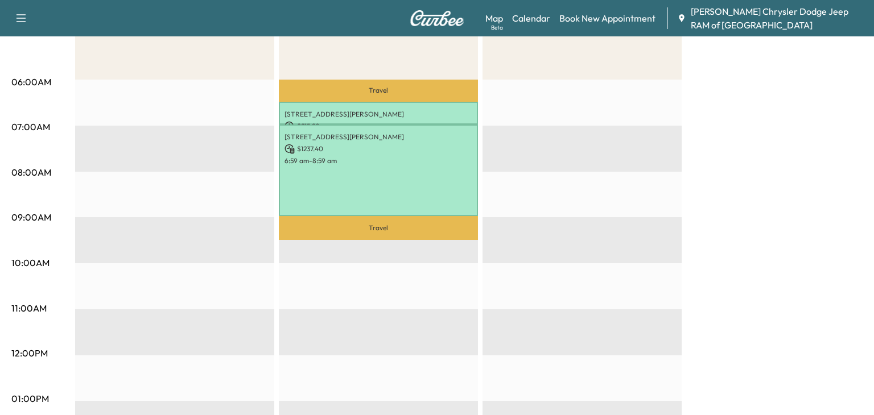
scroll to position [189, 0]
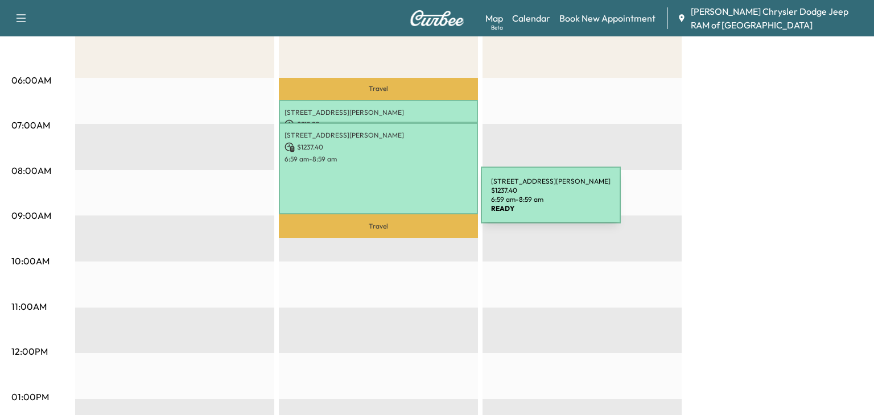
click at [396, 207] on div "[STREET_ADDRESS][PERSON_NAME] $ 1237.40 6:59 am - 8:59 am" at bounding box center [378, 169] width 199 height 92
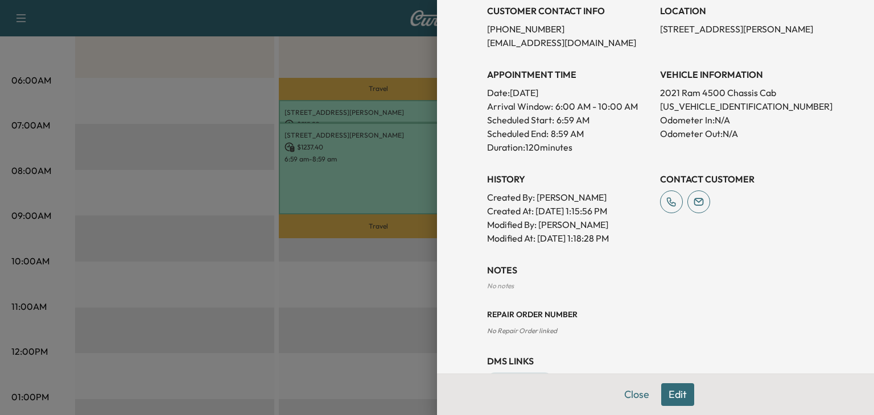
scroll to position [322, 0]
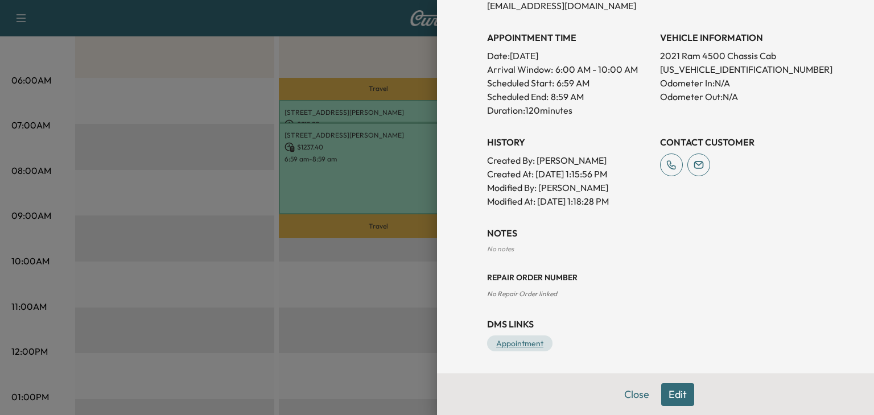
click at [515, 340] on link "Appointment" at bounding box center [519, 344] width 65 height 16
